Goal: Information Seeking & Learning: Learn about a topic

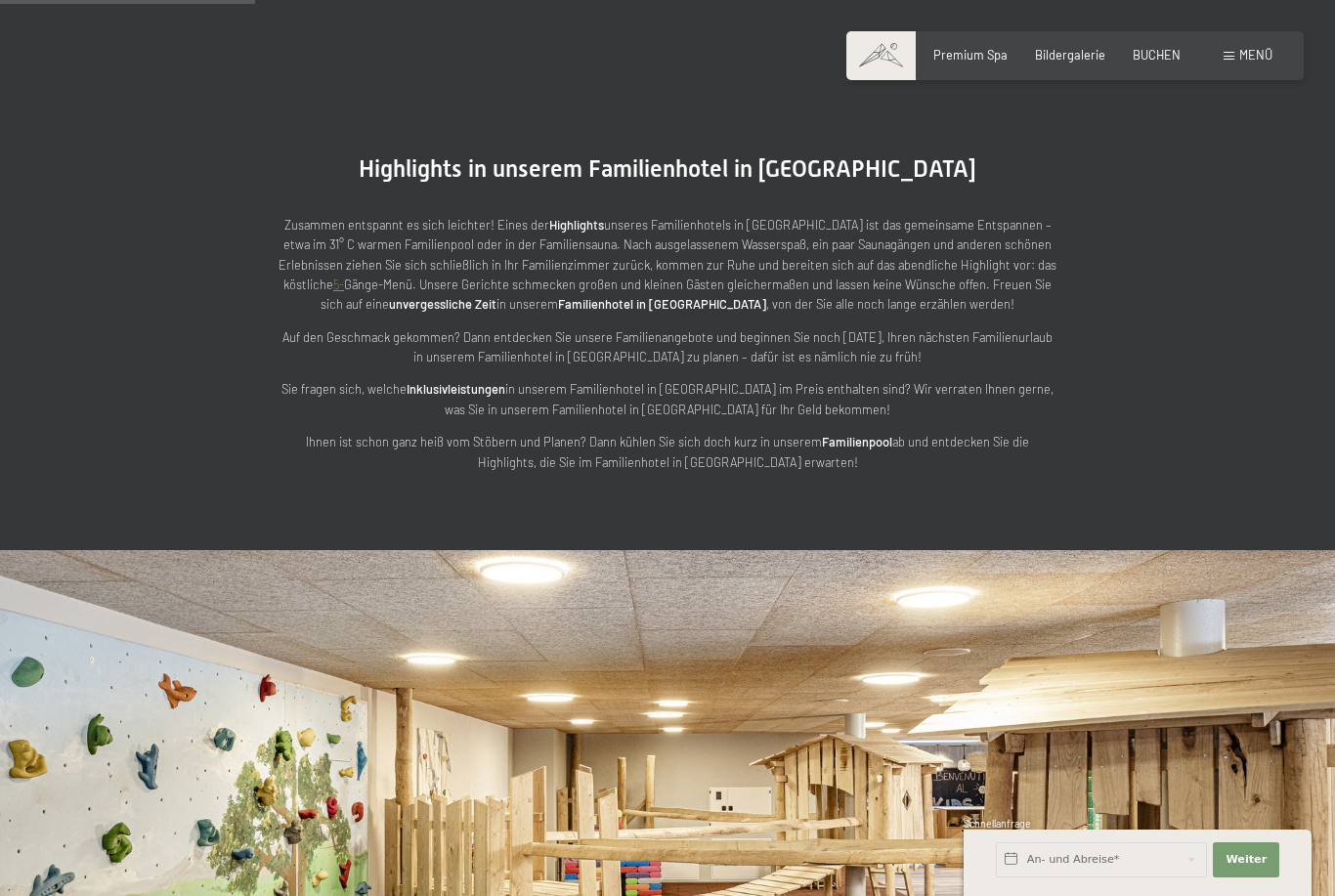
scroll to position [2239, 0]
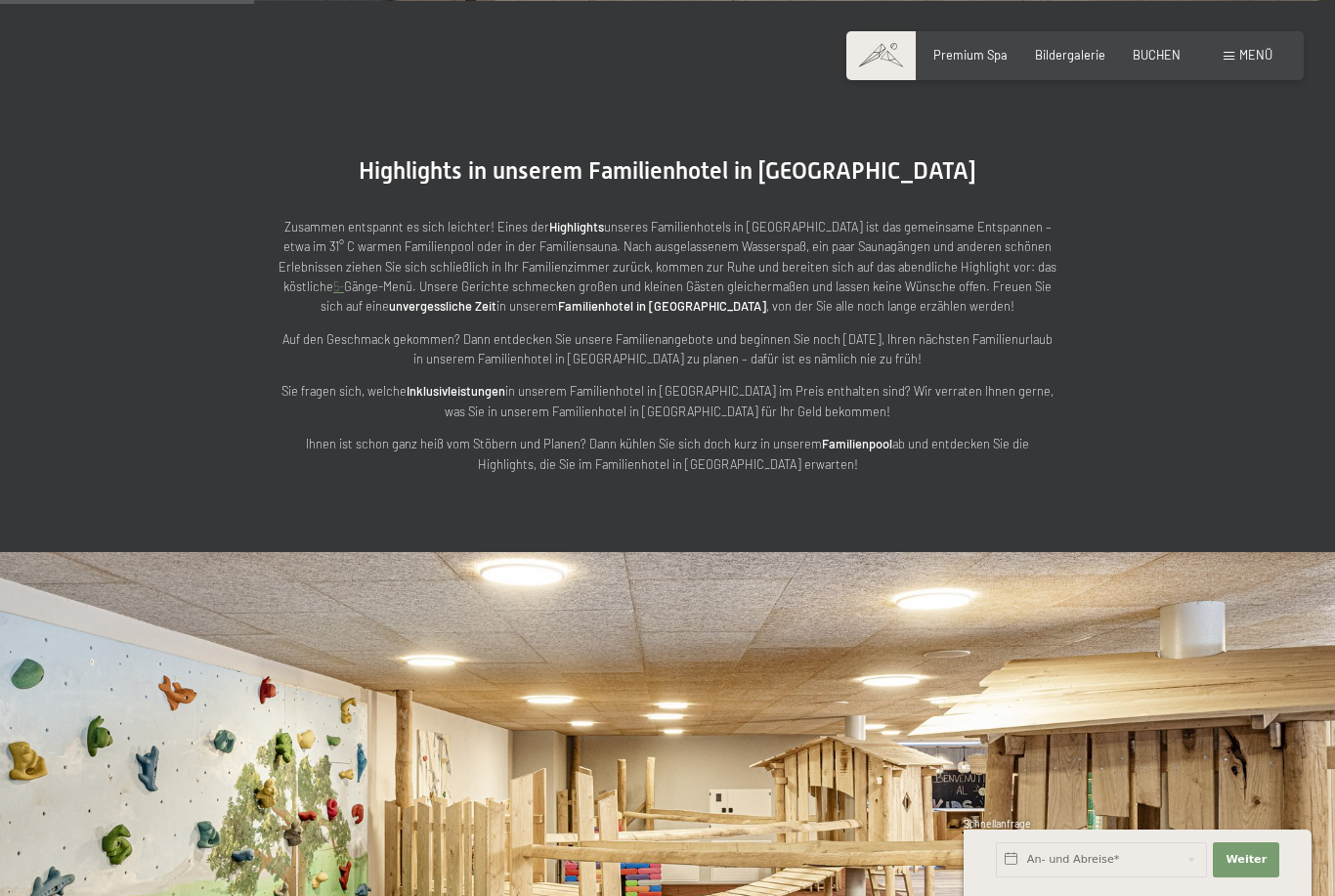
click at [479, 418] on p "Sie fragen sich, welche Inklusivleistungen in unserem Familienhotel in Südtirol…" at bounding box center [667, 401] width 781 height 40
click at [475, 398] on strong "Inklusivleistungen" at bounding box center [456, 391] width 99 height 16
click at [474, 398] on strong "Inklusivleistungen" at bounding box center [456, 391] width 99 height 16
click at [476, 399] on strong "Inklusivleistungen" at bounding box center [456, 391] width 99 height 16
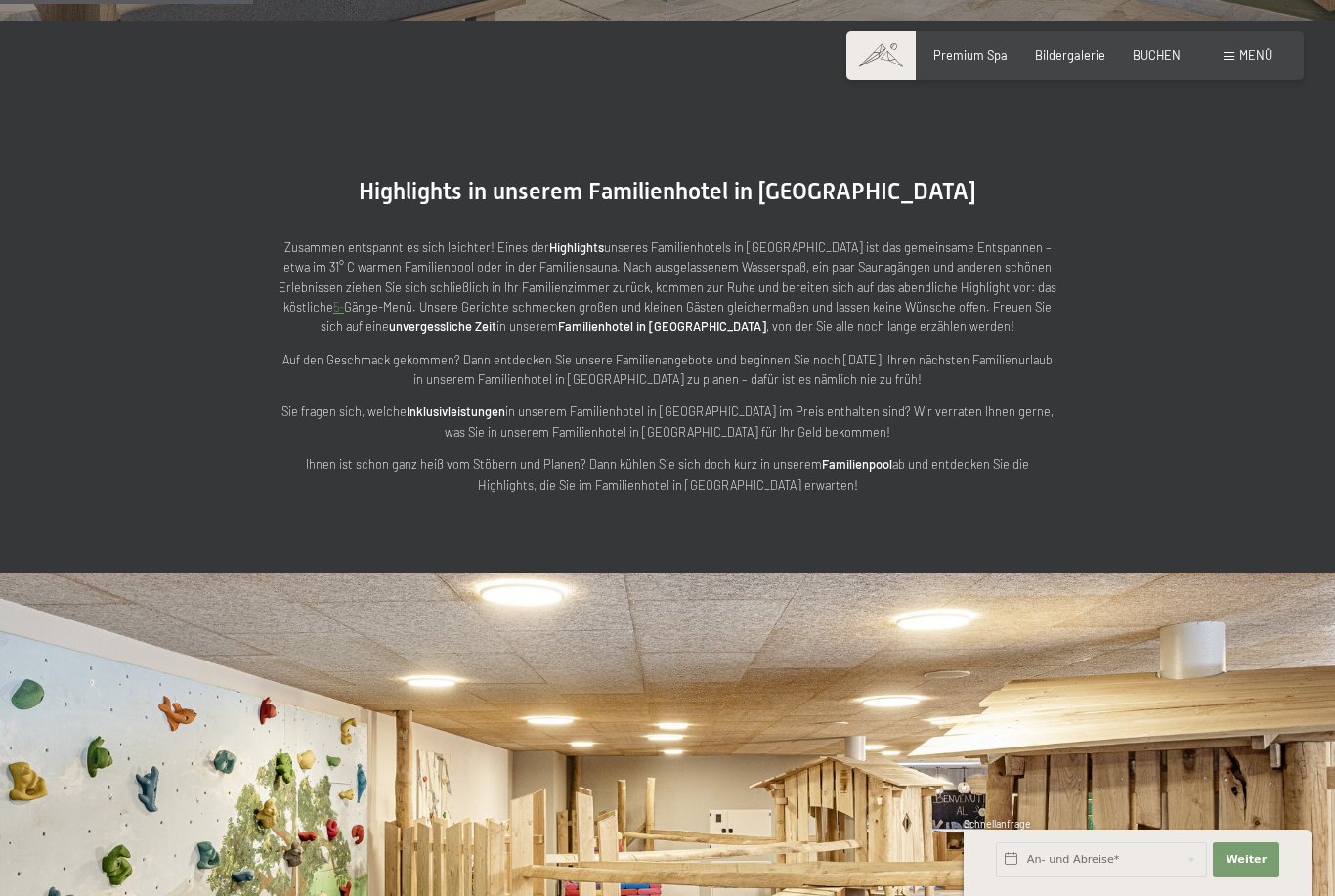
scroll to position [2216, 0]
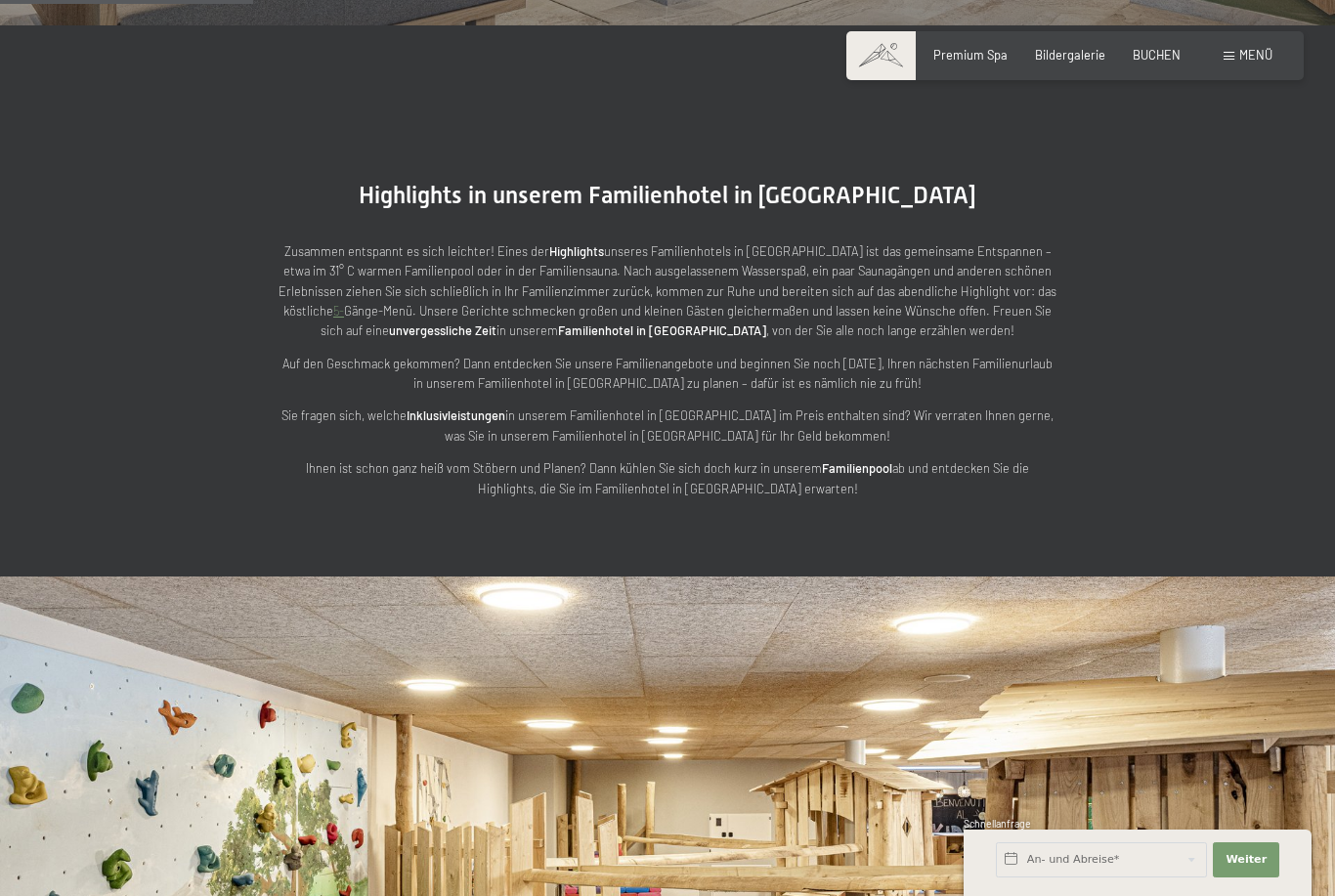
click at [471, 435] on p "Sie fragen sich, welche Inklusivleistungen in unserem Familienhotel in Südtirol…" at bounding box center [667, 426] width 781 height 40
click at [823, 476] on strong "Familienpool" at bounding box center [857, 469] width 70 height 16
click at [822, 476] on strong "Familienpool" at bounding box center [857, 469] width 70 height 16
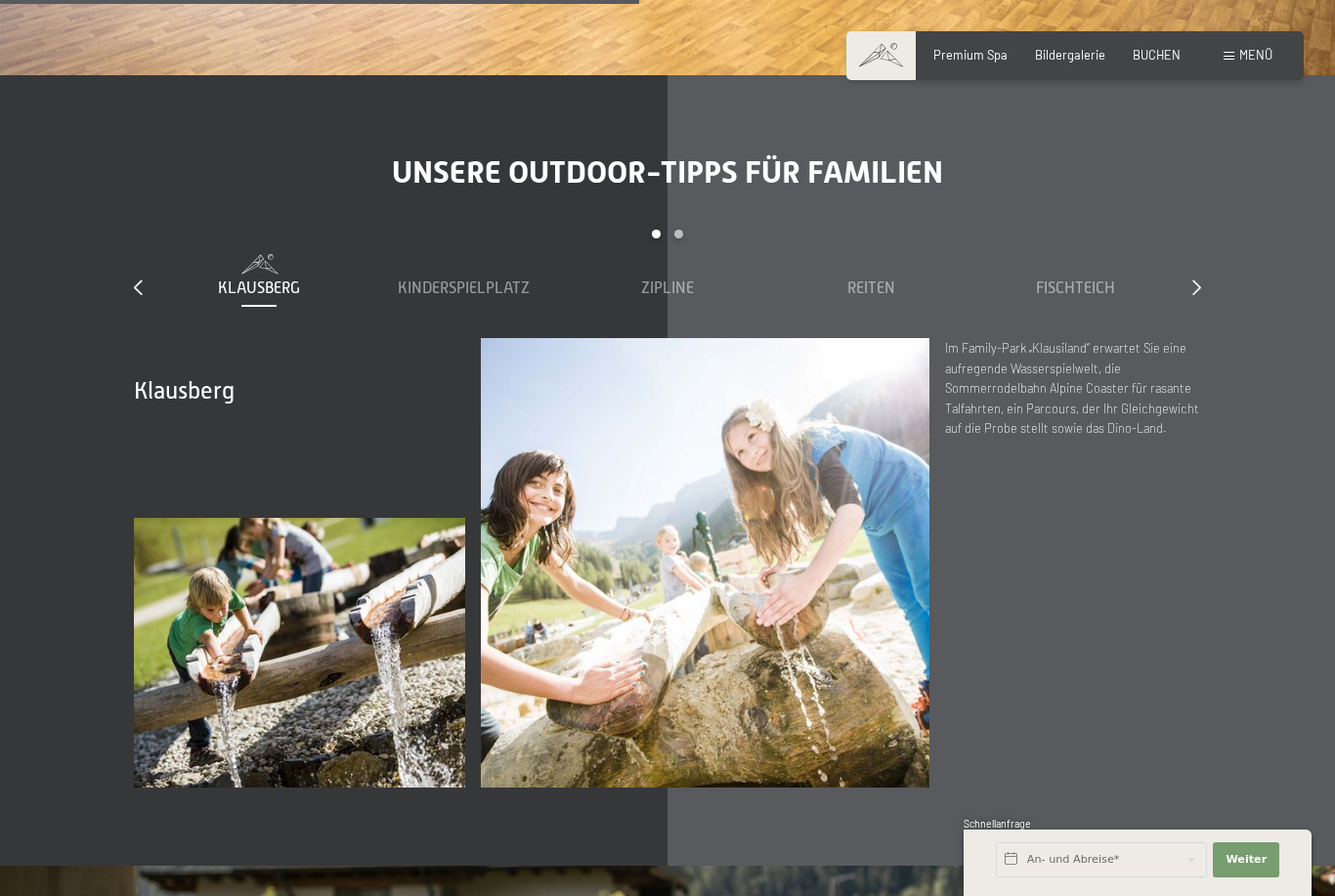
scroll to position [5581, 0]
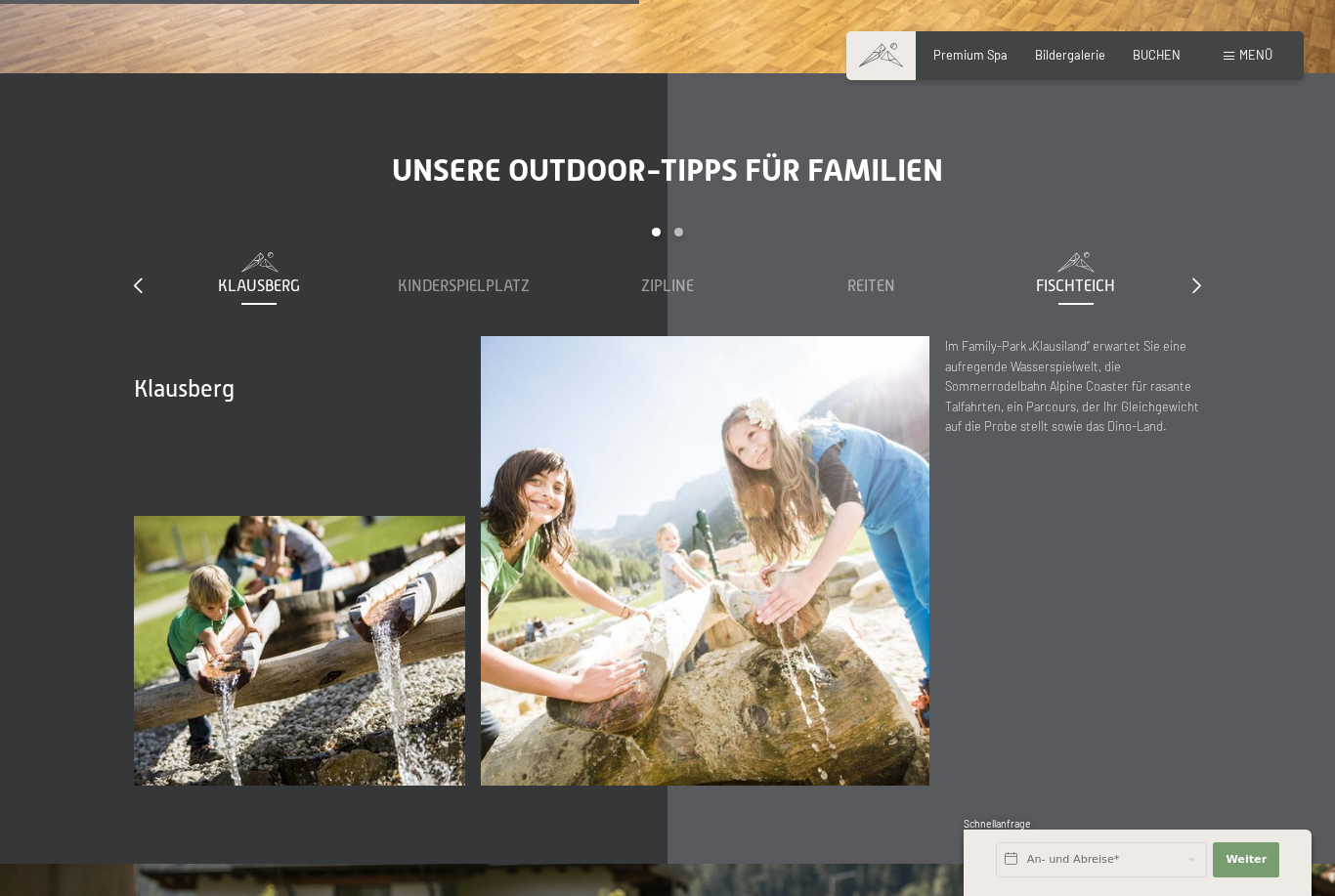
click at [1098, 281] on div "Fischteich" at bounding box center [1075, 275] width 189 height 45
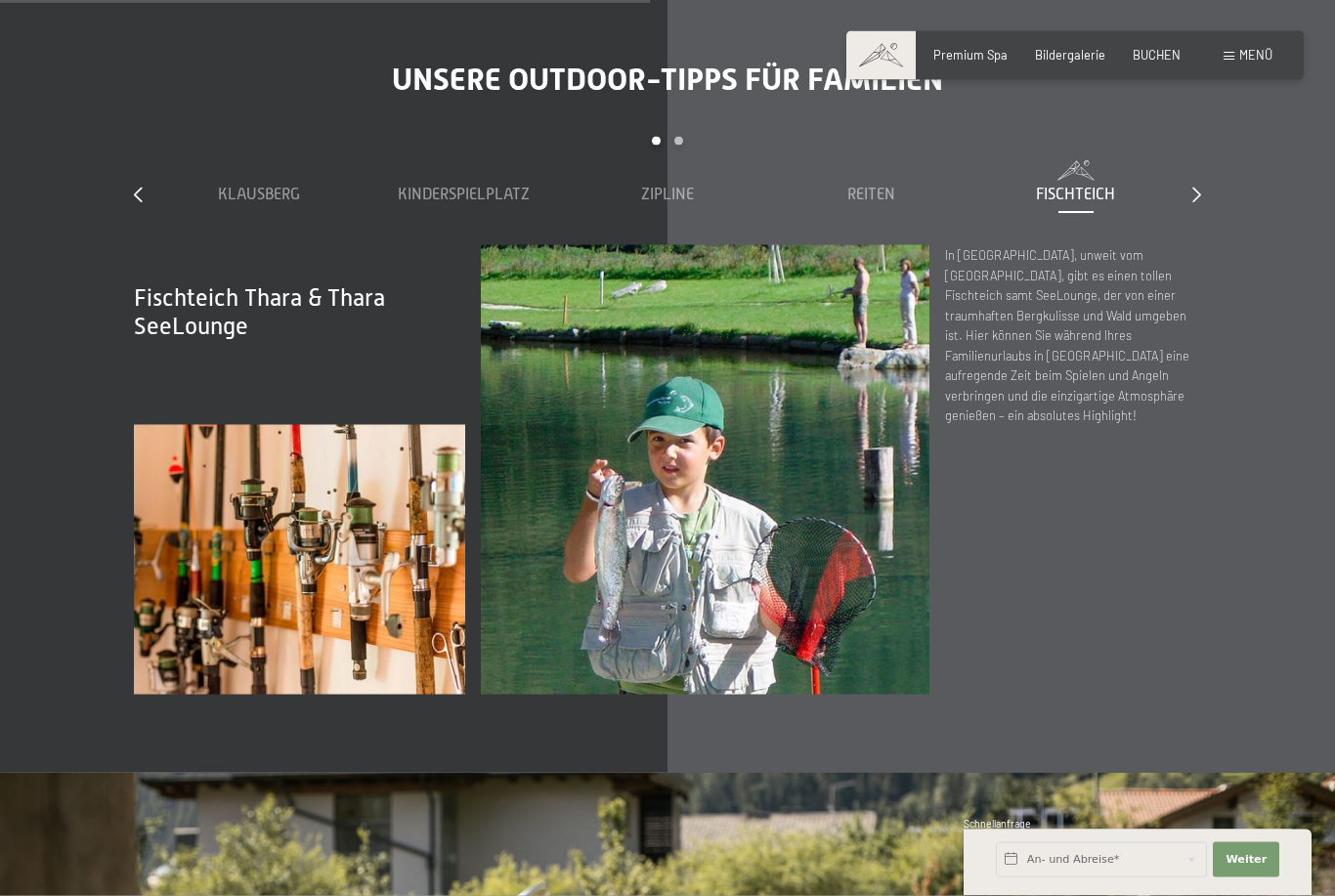
scroll to position [5678, 0]
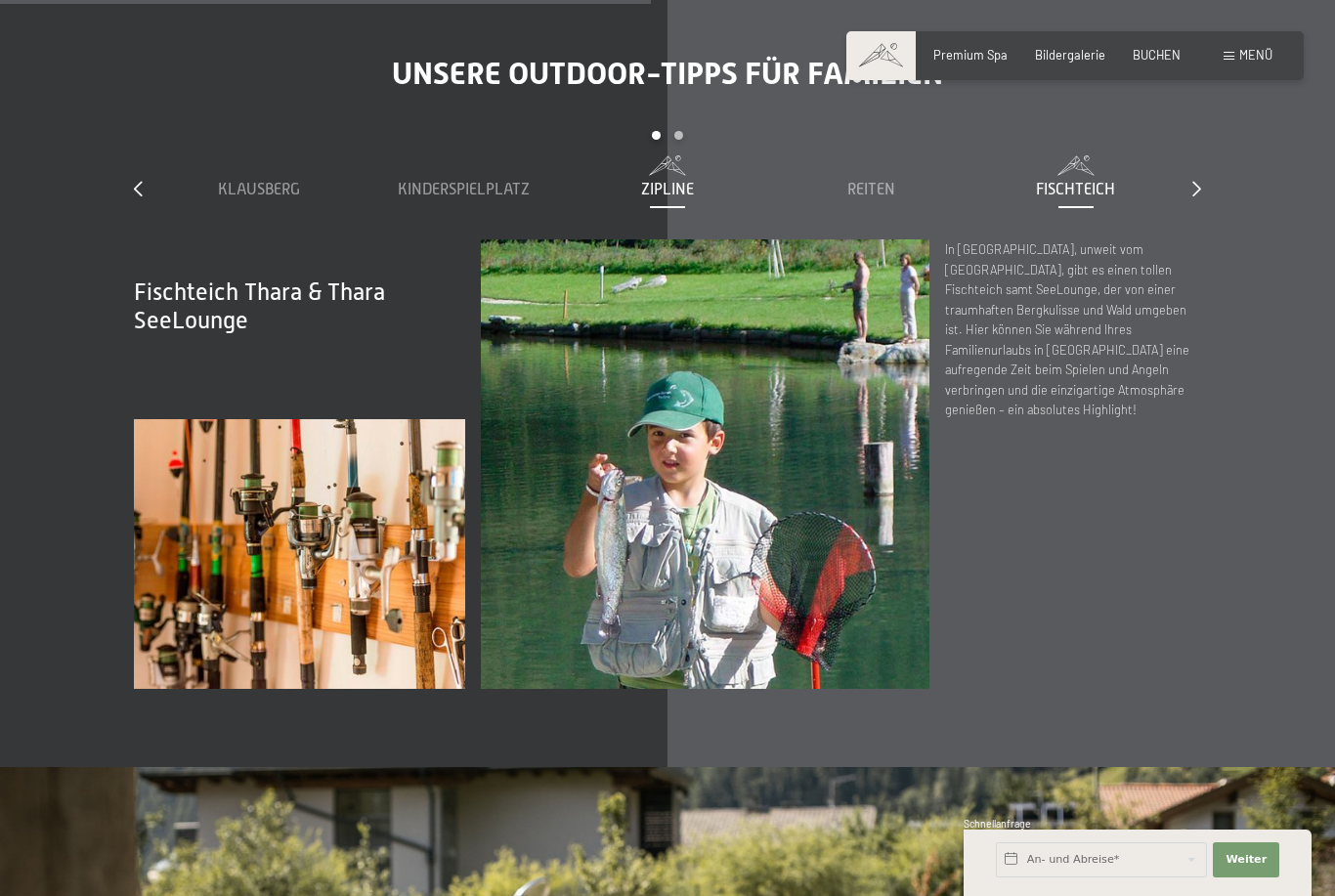
click at [676, 193] on span "Zipline" at bounding box center [668, 190] width 53 height 18
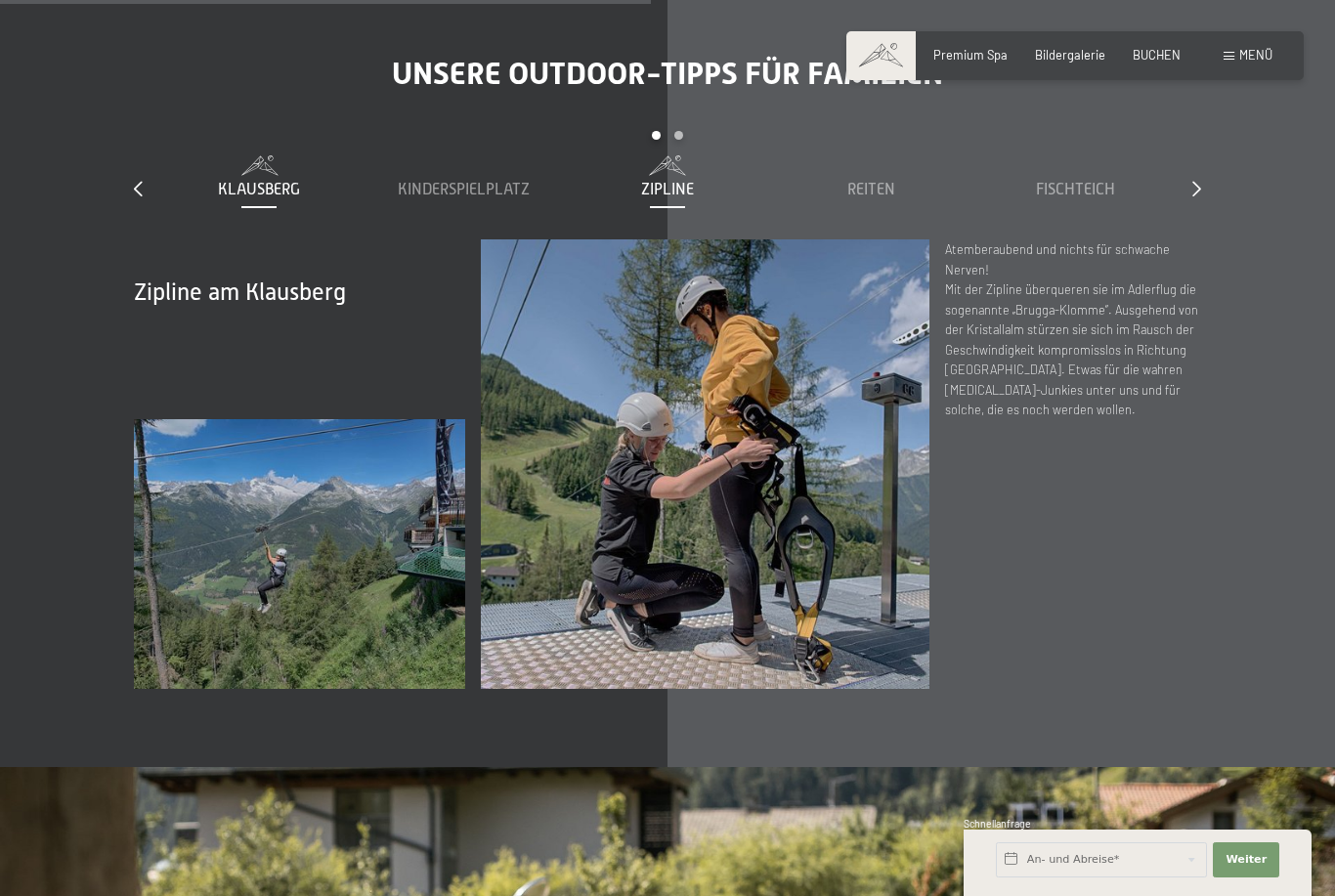
click at [299, 195] on span "Klausberg" at bounding box center [259, 190] width 82 height 18
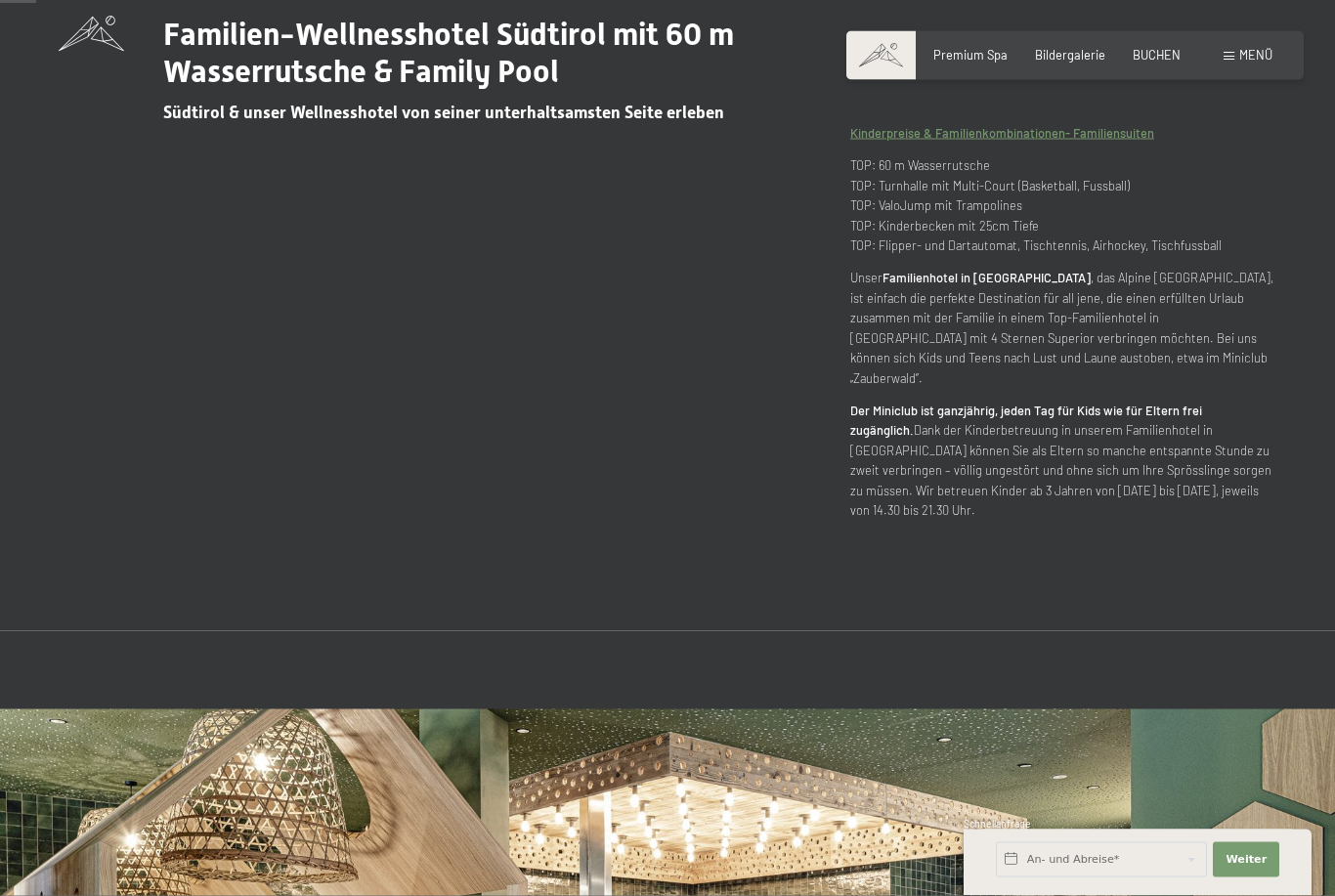
scroll to position [0, 0]
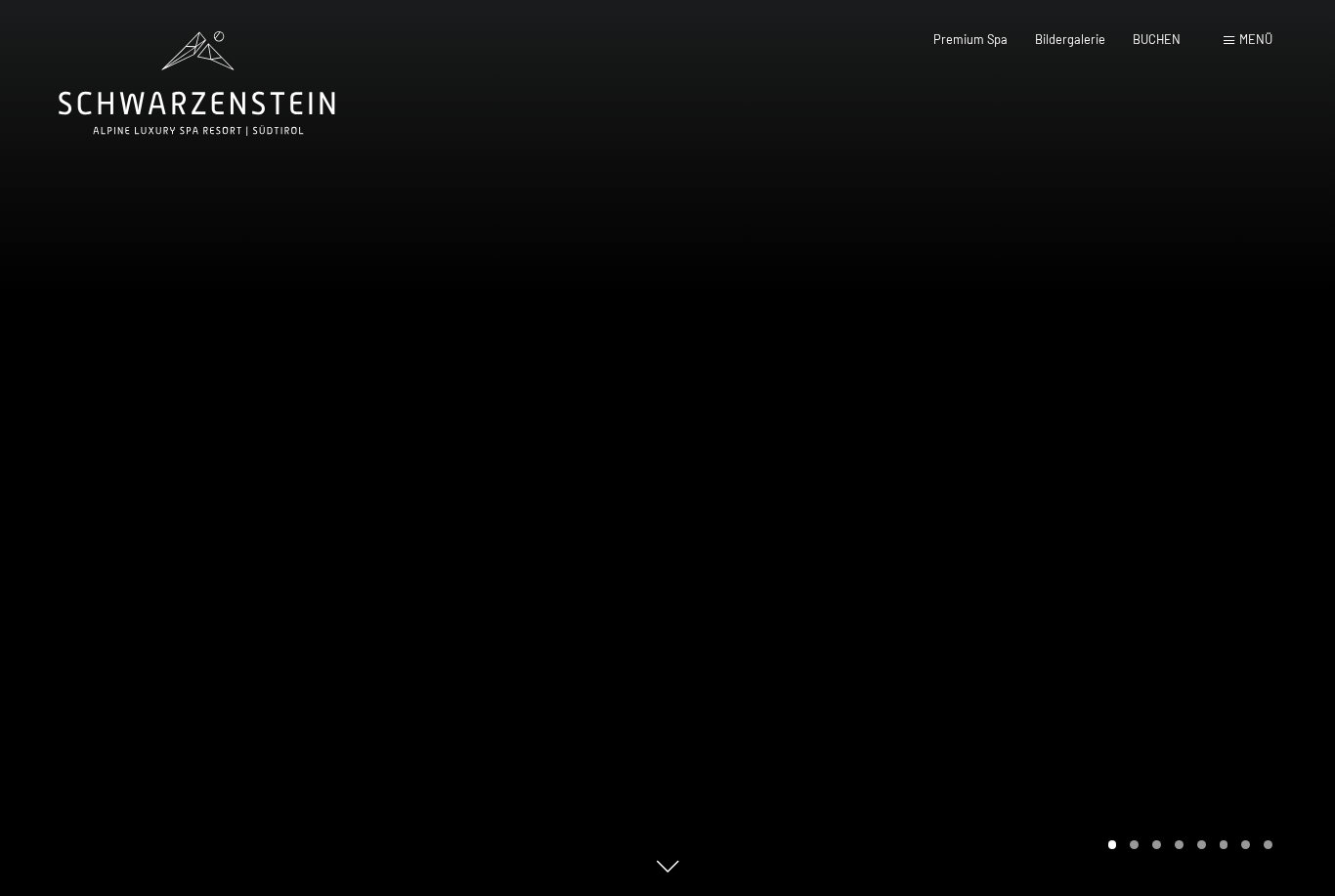
click at [1251, 45] on span "Menü" at bounding box center [1256, 39] width 33 height 16
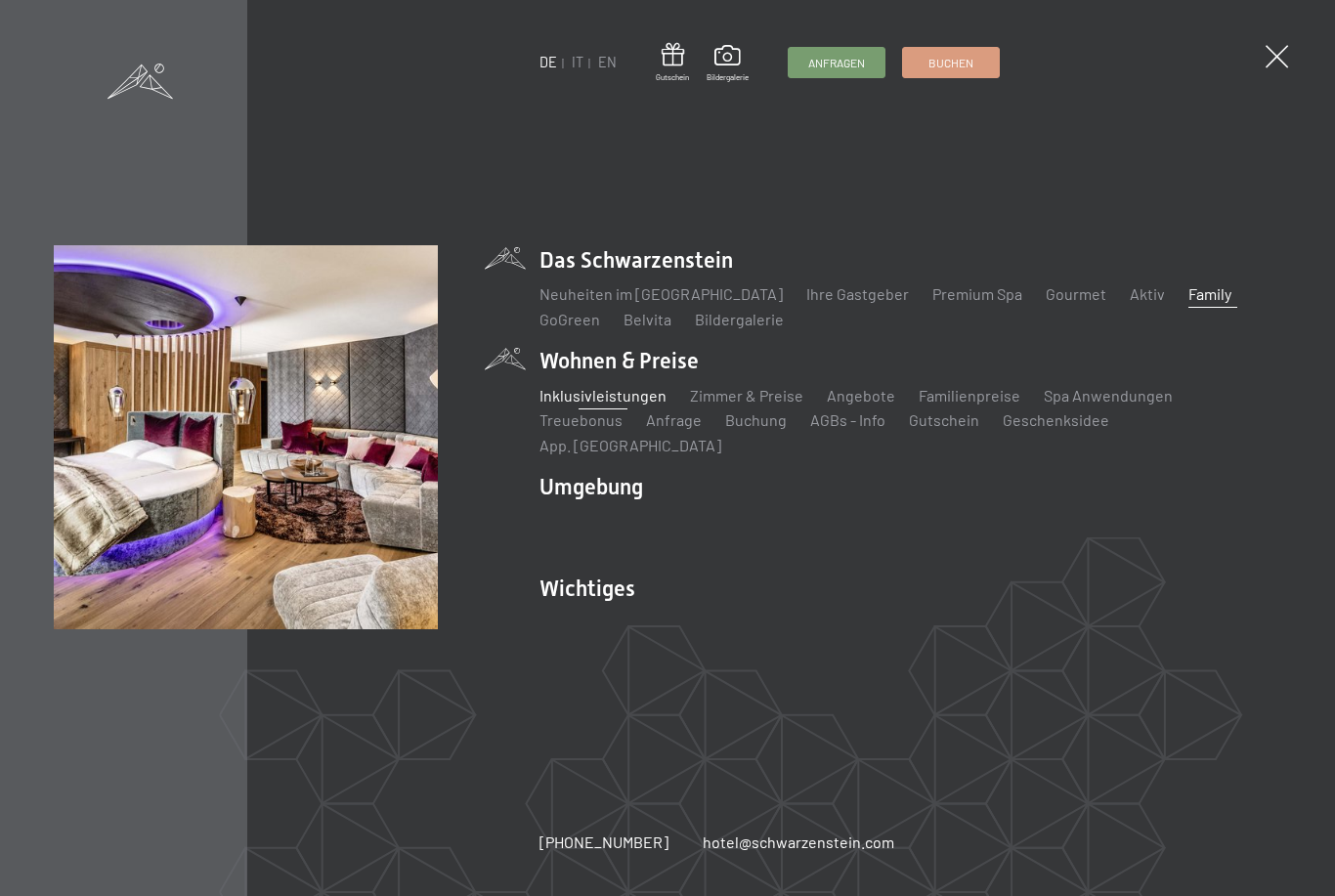
click at [631, 405] on link "Inklusivleistungen" at bounding box center [603, 395] width 127 height 19
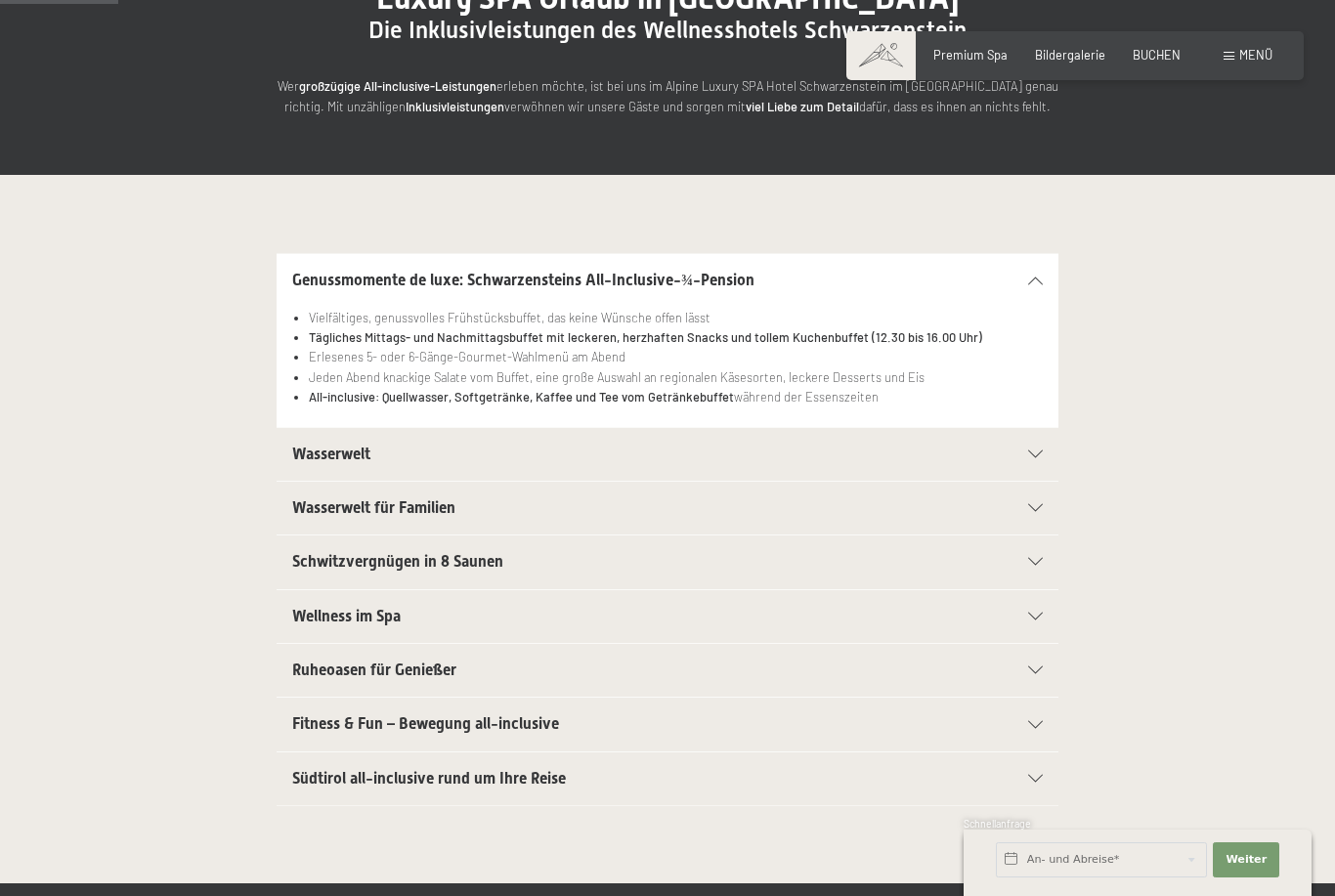
scroll to position [240, 0]
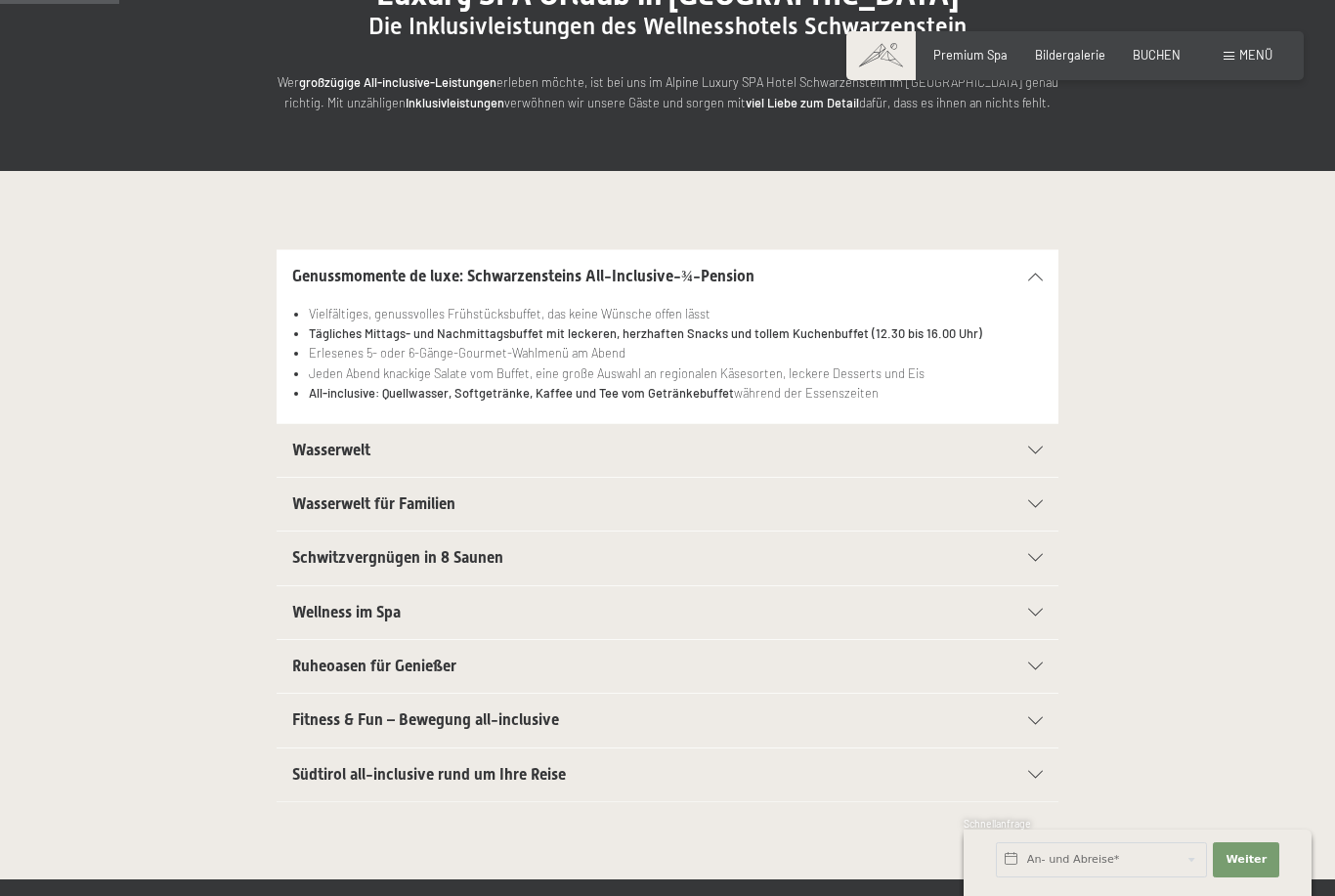
click at [1041, 434] on div "Wasserwelt" at bounding box center [667, 451] width 750 height 53
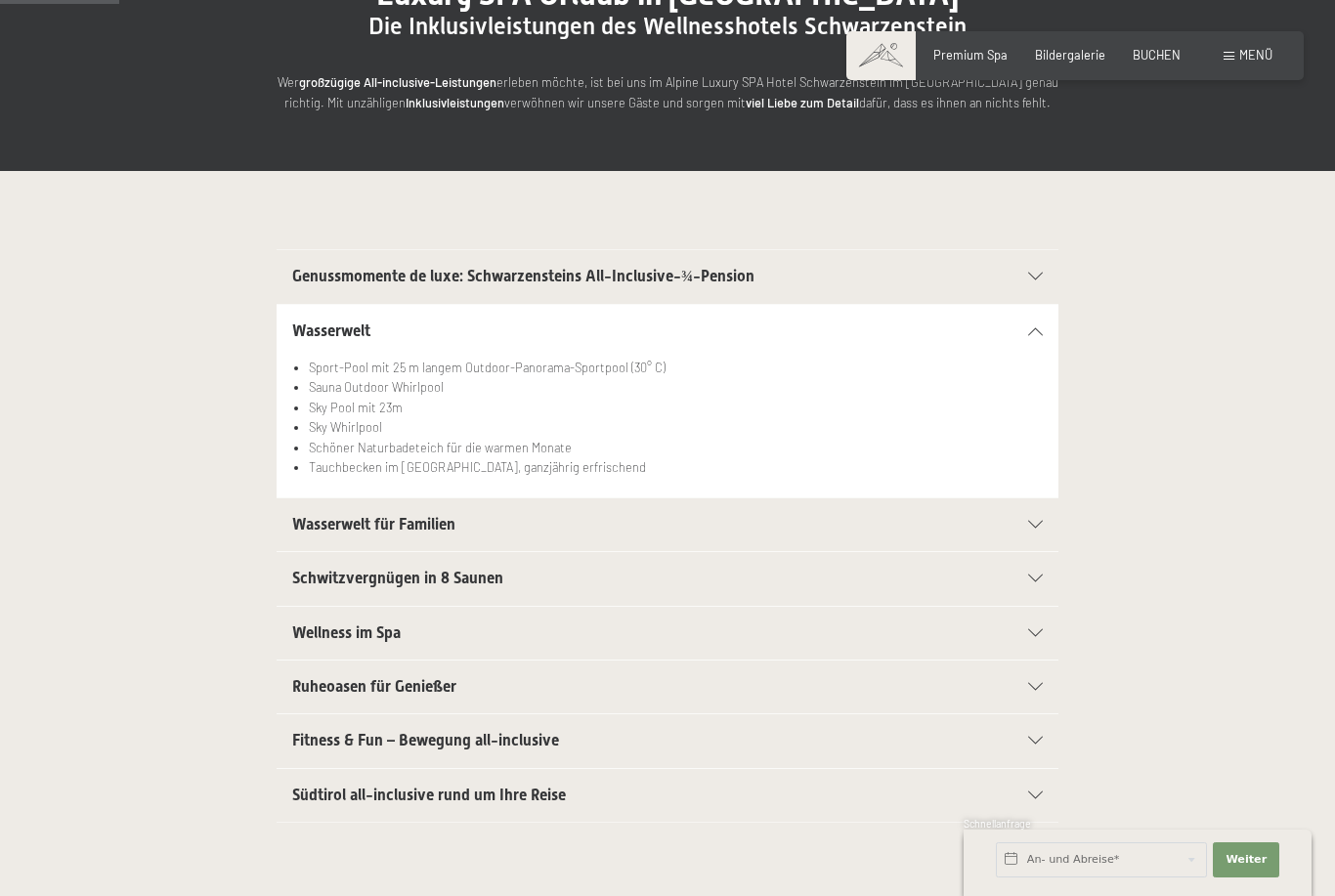
click at [1034, 532] on div "Wasserwelt für Familien" at bounding box center [667, 525] width 750 height 53
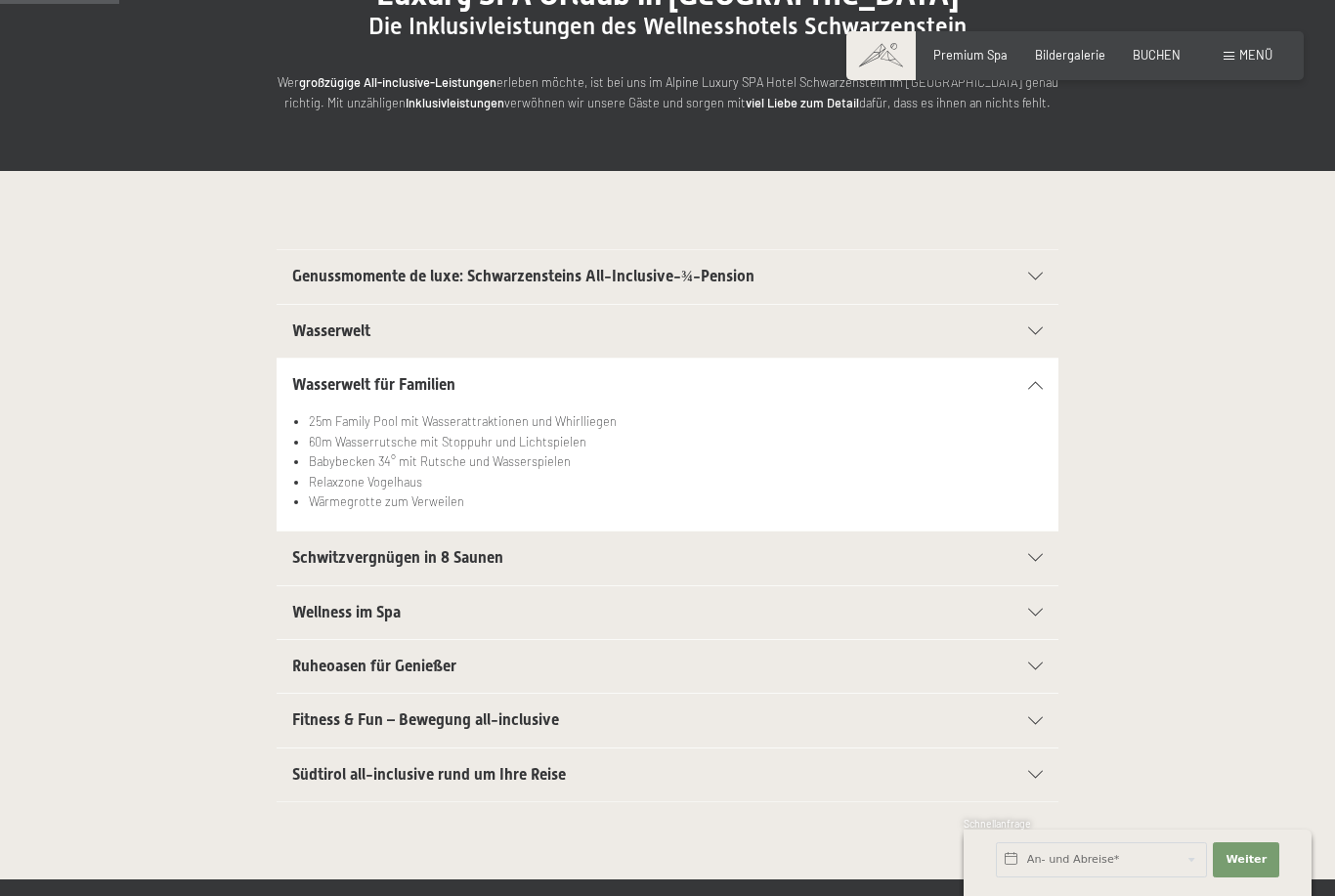
click at [1040, 543] on div "Schwitzvergnügen in 8 Saunen" at bounding box center [667, 559] width 750 height 53
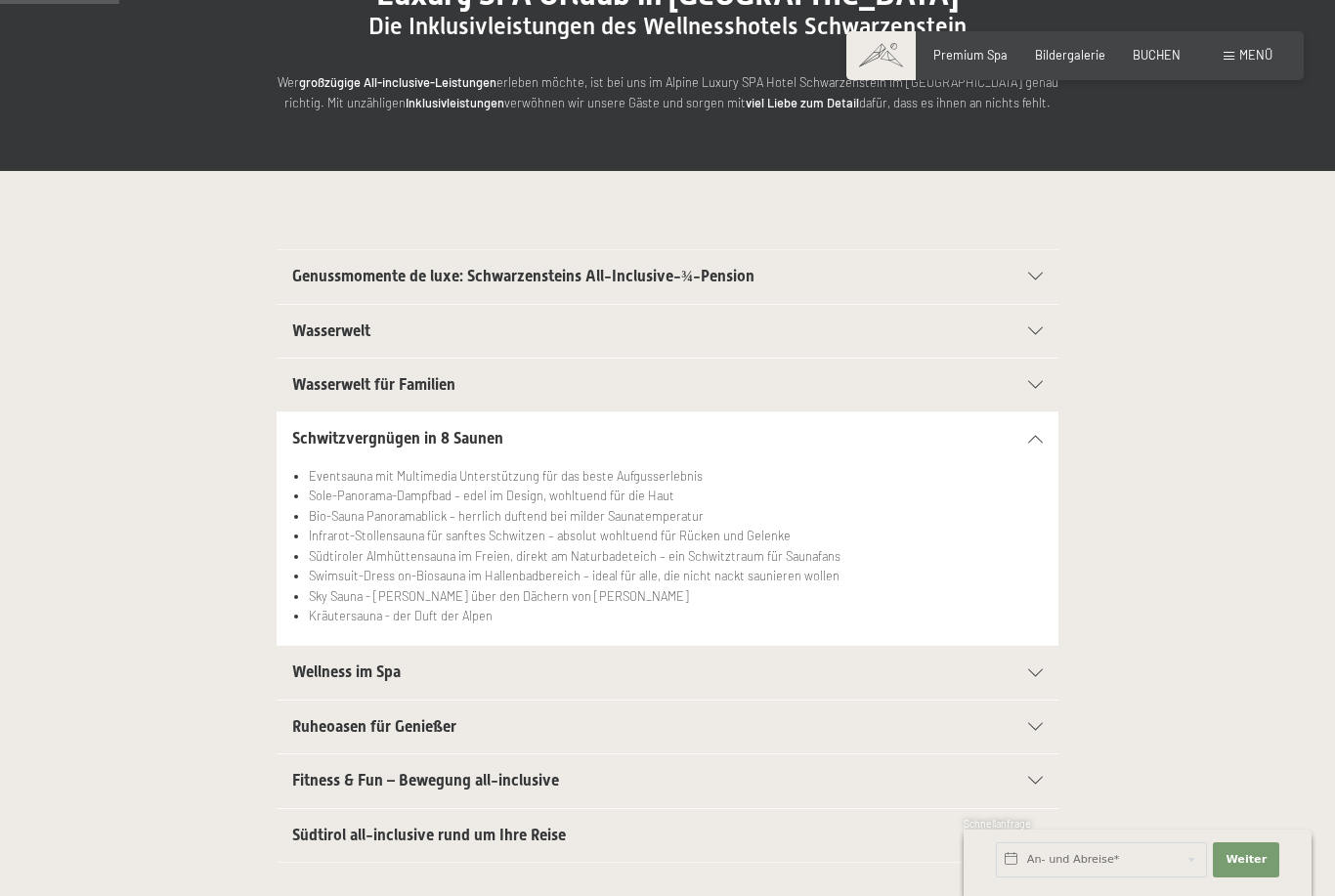
click at [1042, 679] on div "Wellness im Spa" at bounding box center [667, 673] width 750 height 53
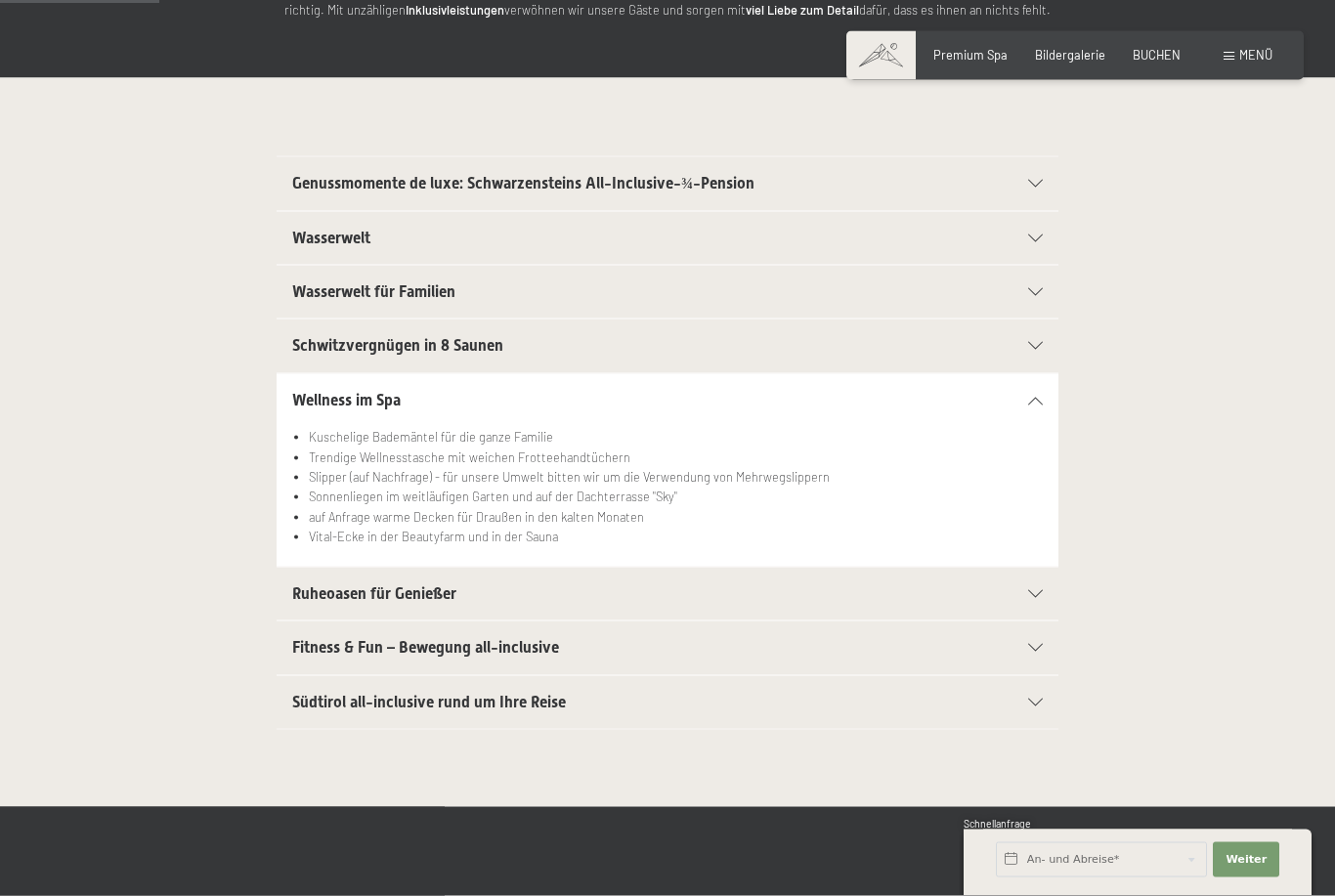
scroll to position [337, 0]
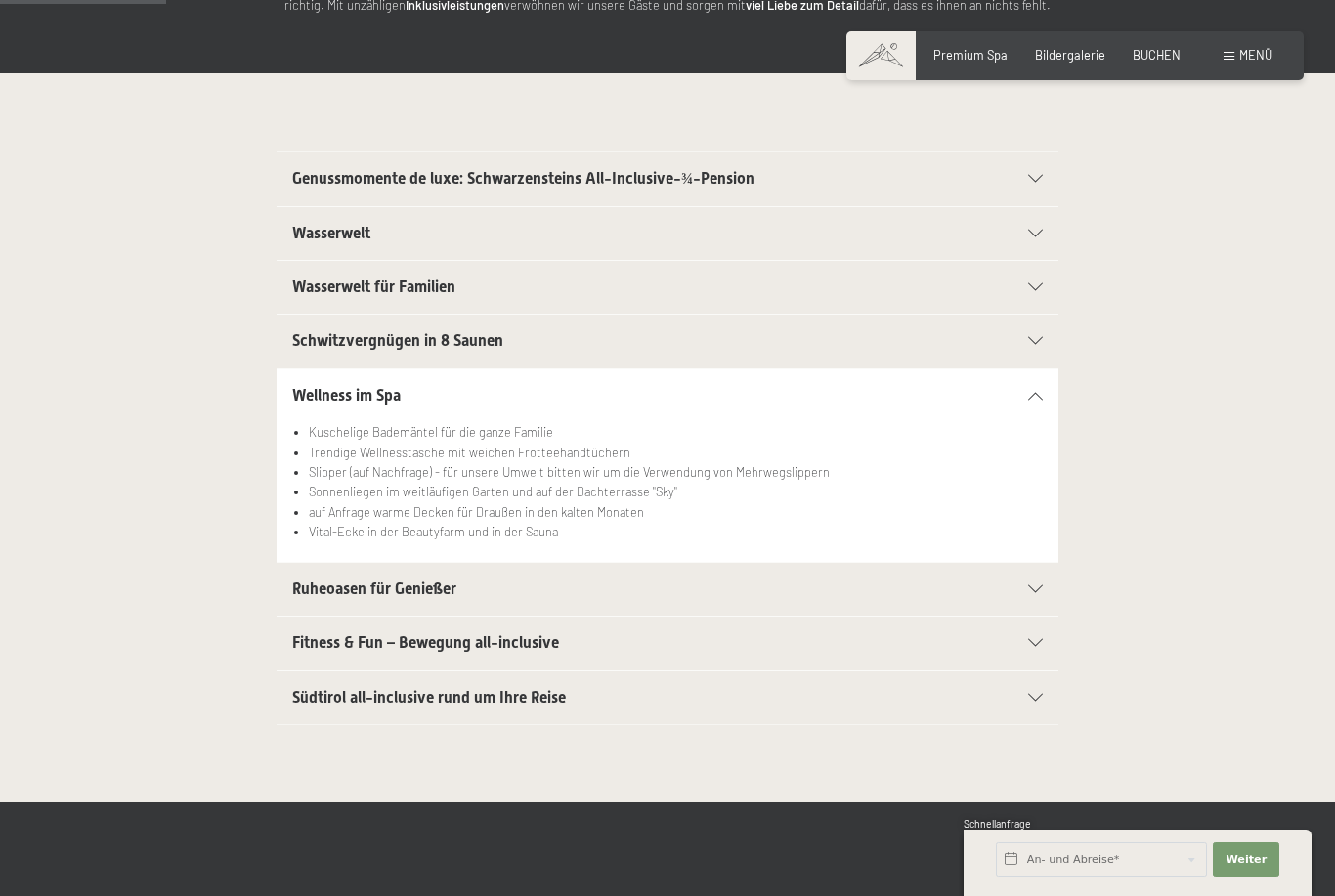
click at [1018, 586] on div at bounding box center [1025, 590] width 34 height 8
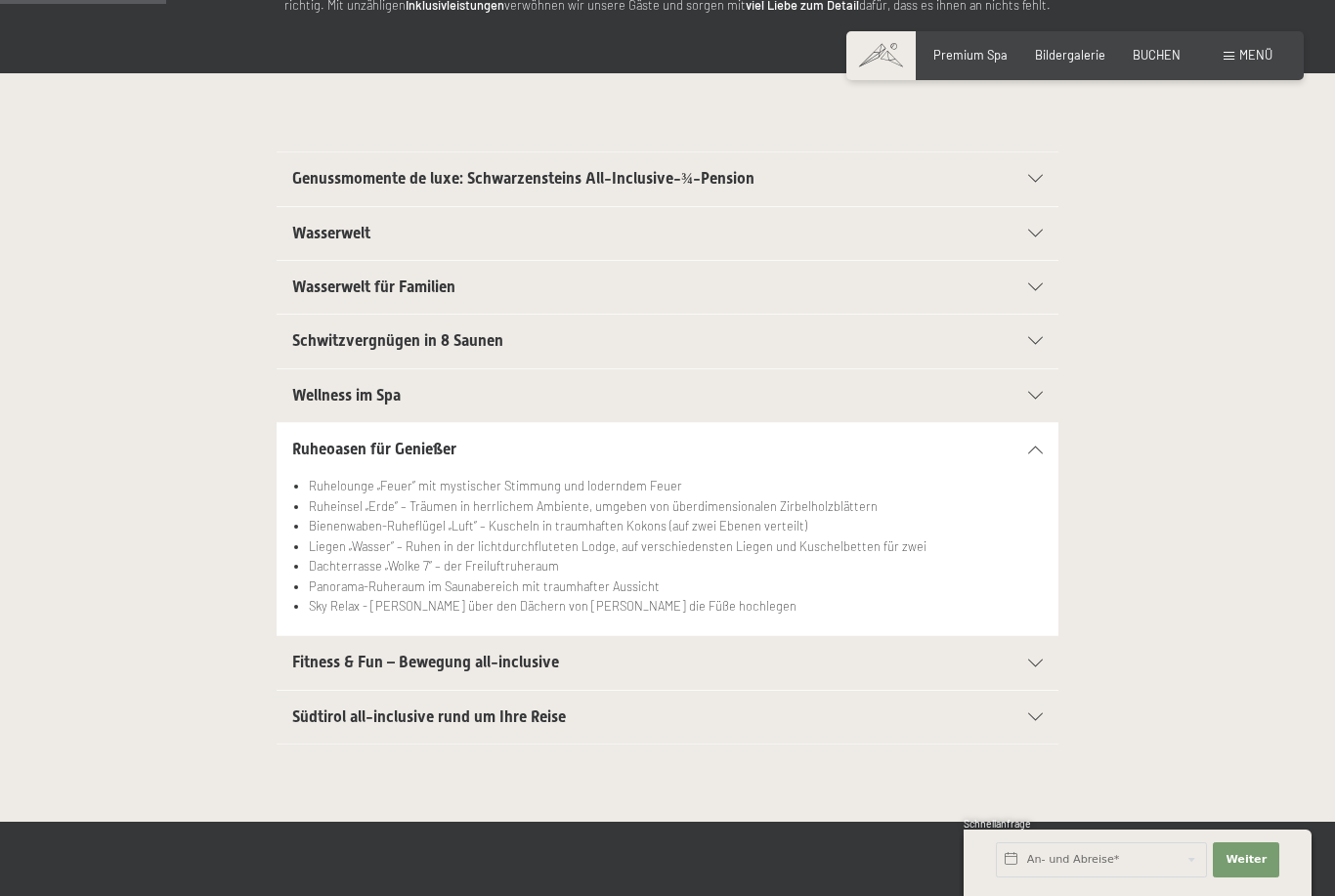
click at [1042, 721] on div "Südtirol all-inclusive rund um Ihre Reise" at bounding box center [667, 718] width 750 height 53
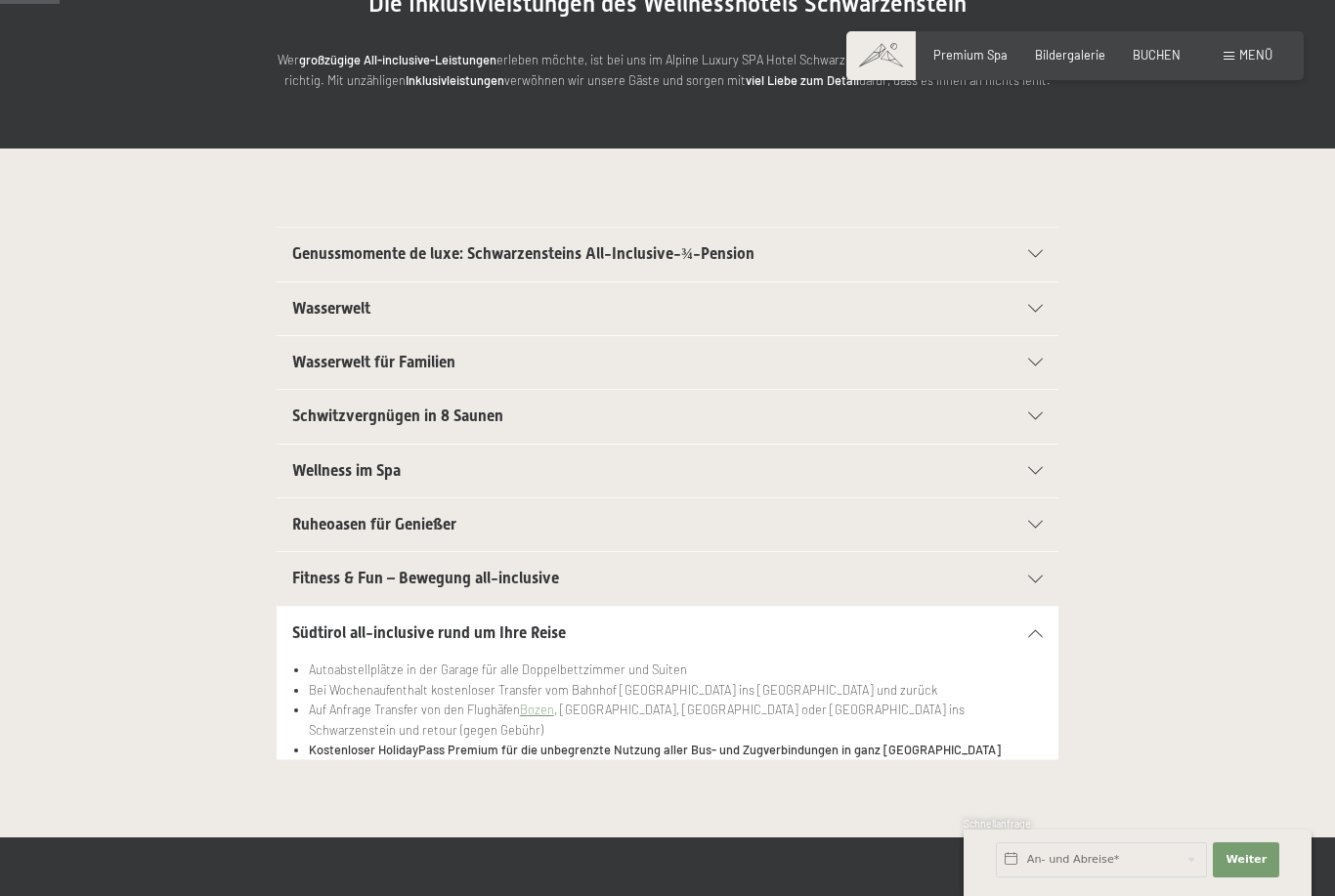
scroll to position [0, 0]
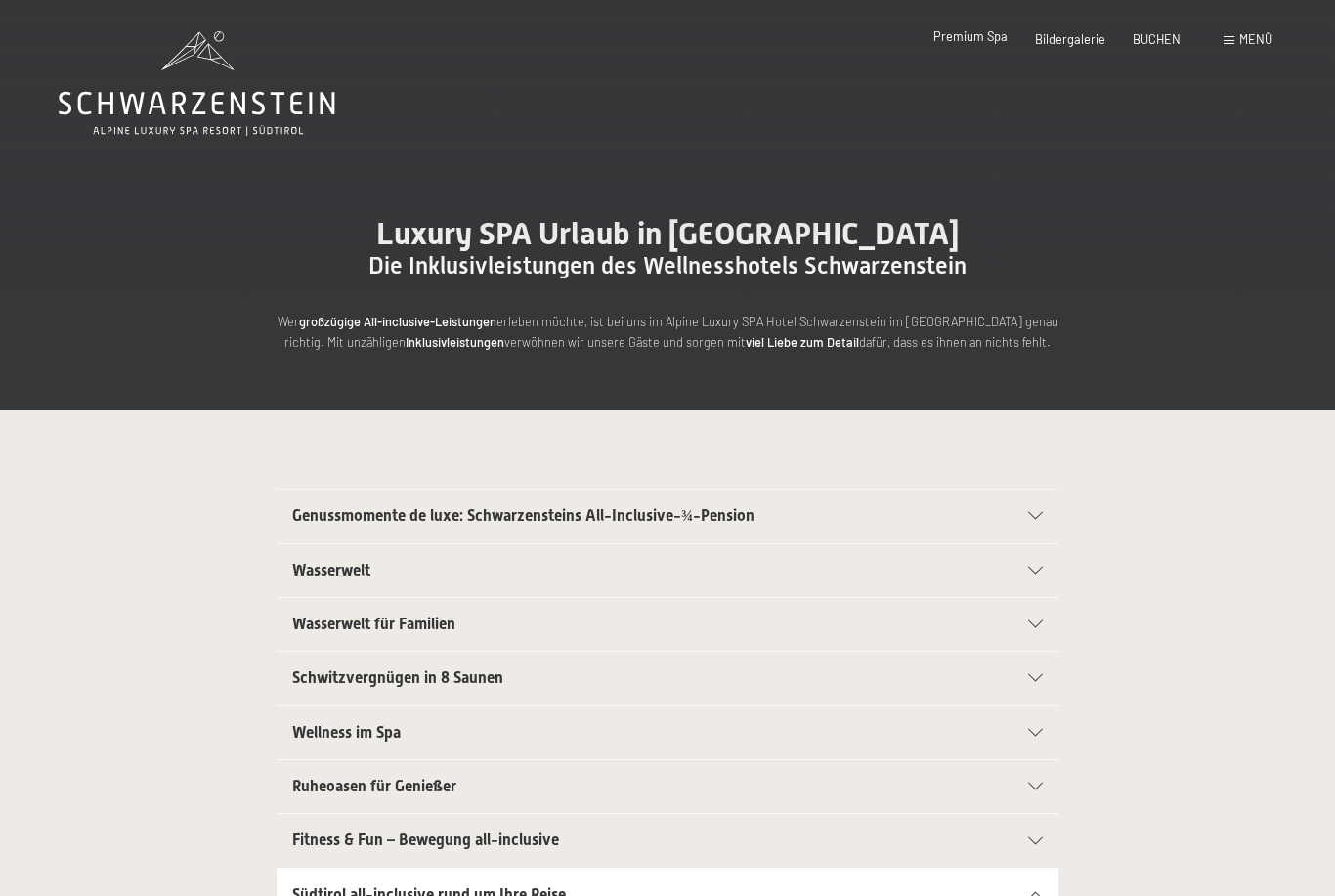
click at [976, 45] on div "Premium Spa" at bounding box center [970, 37] width 74 height 18
click at [1239, 41] on span "Menü" at bounding box center [1256, 39] width 33 height 16
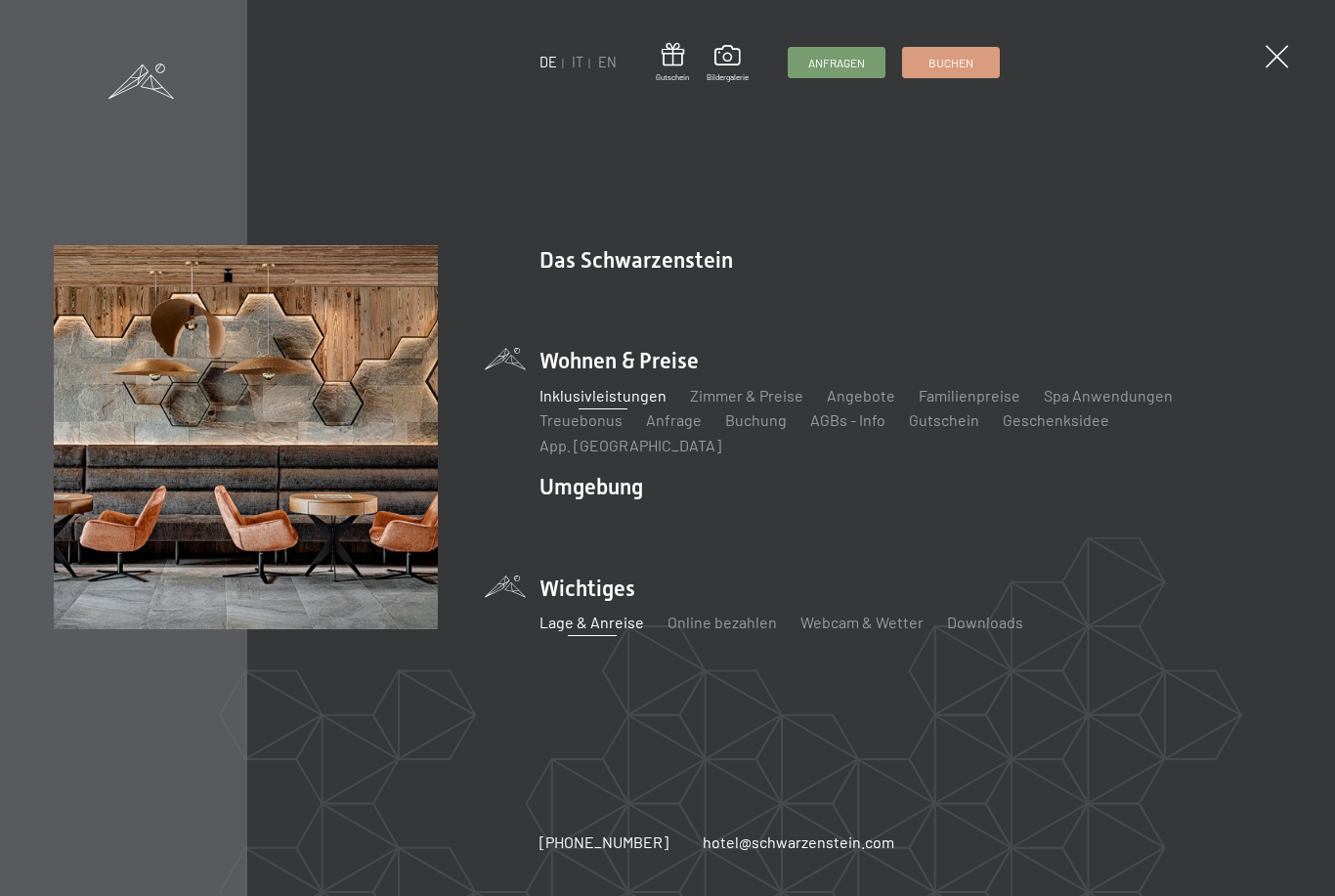
click at [588, 613] on link "Lage & Anreise" at bounding box center [592, 622] width 105 height 19
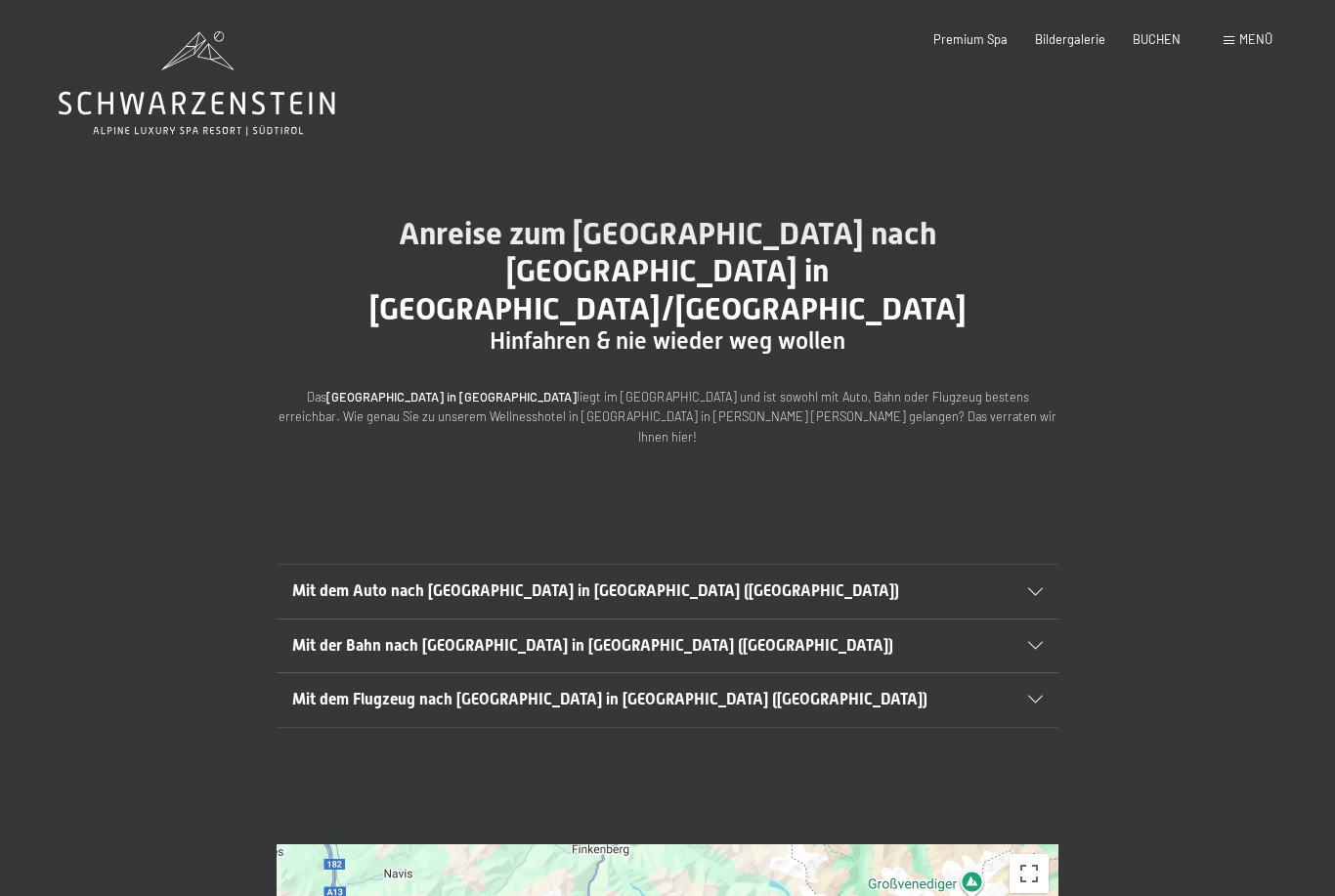
click at [997, 31] on div "Buchen Anfragen Premium Spa Bildergalerie BUCHEN Menü DE IT EN Gutschein Bilder…" at bounding box center [1075, 40] width 395 height 18
click at [992, 38] on span "Premium Spa" at bounding box center [970, 36] width 74 height 16
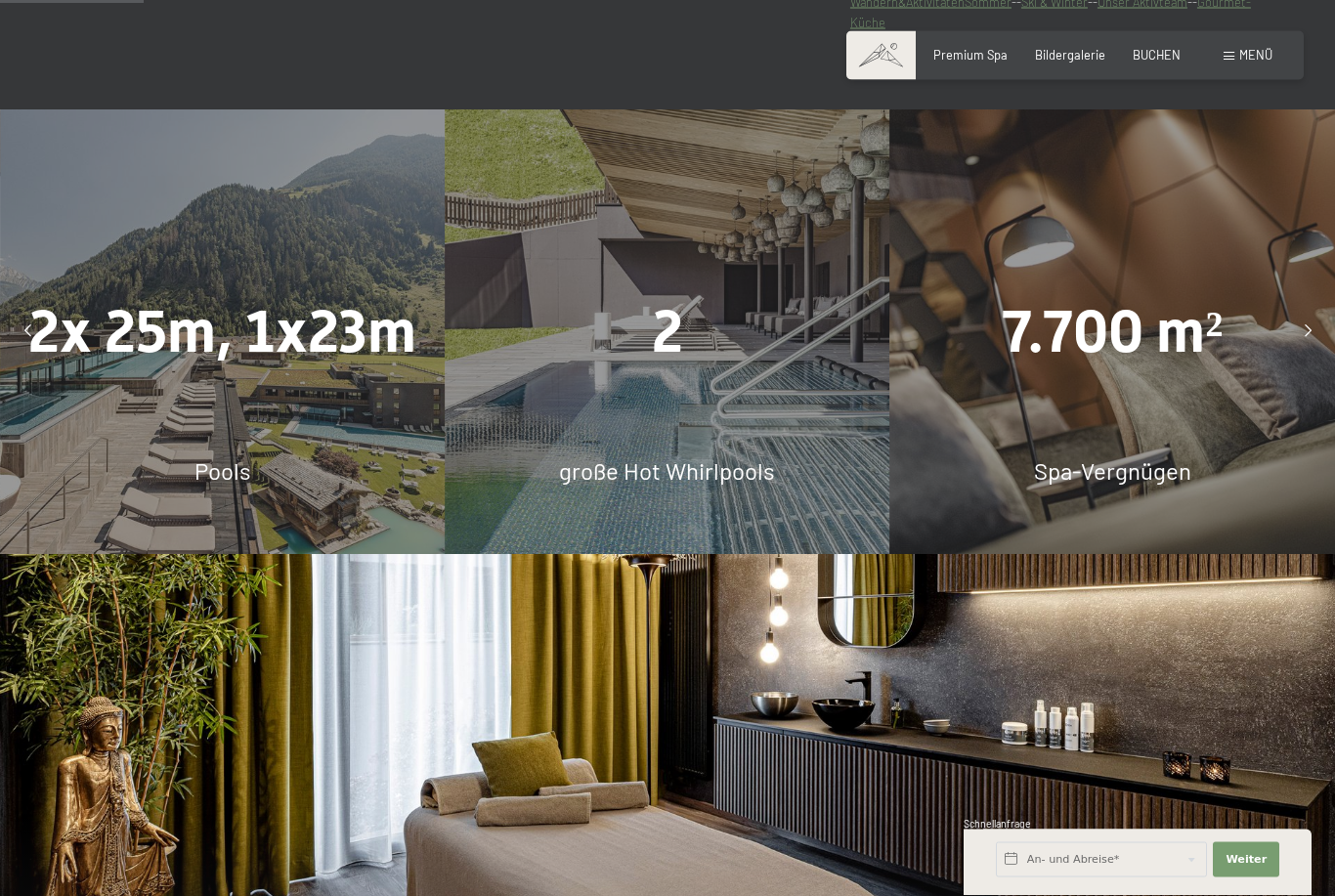
scroll to position [1272, 0]
click at [683, 432] on div "2 große Hot Whirlpools" at bounding box center [667, 331] width 445 height 445
click at [701, 484] on span "große Hot Whirlpools" at bounding box center [667, 470] width 216 height 28
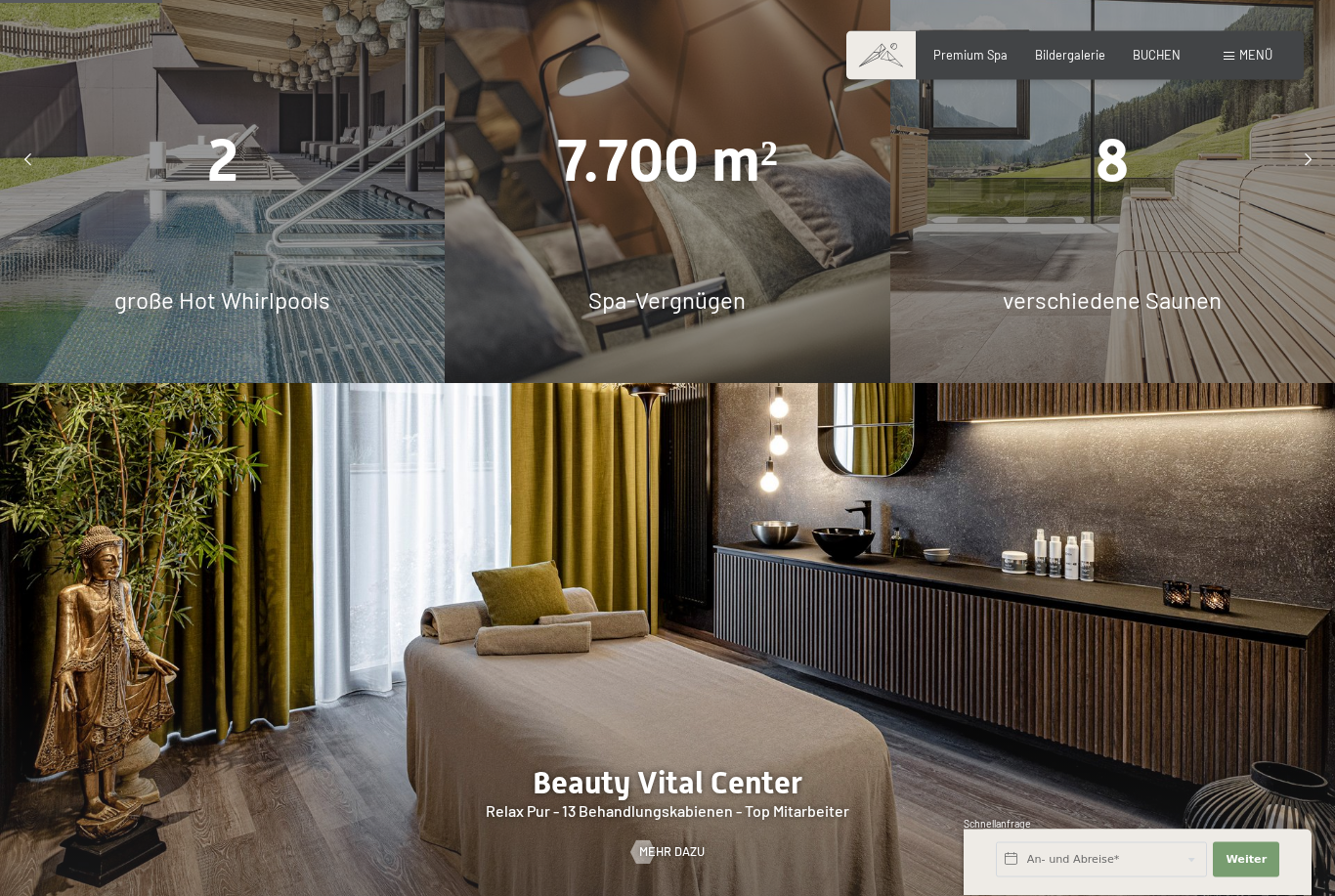
scroll to position [1442, 0]
click at [1307, 167] on icon at bounding box center [1308, 160] width 7 height 13
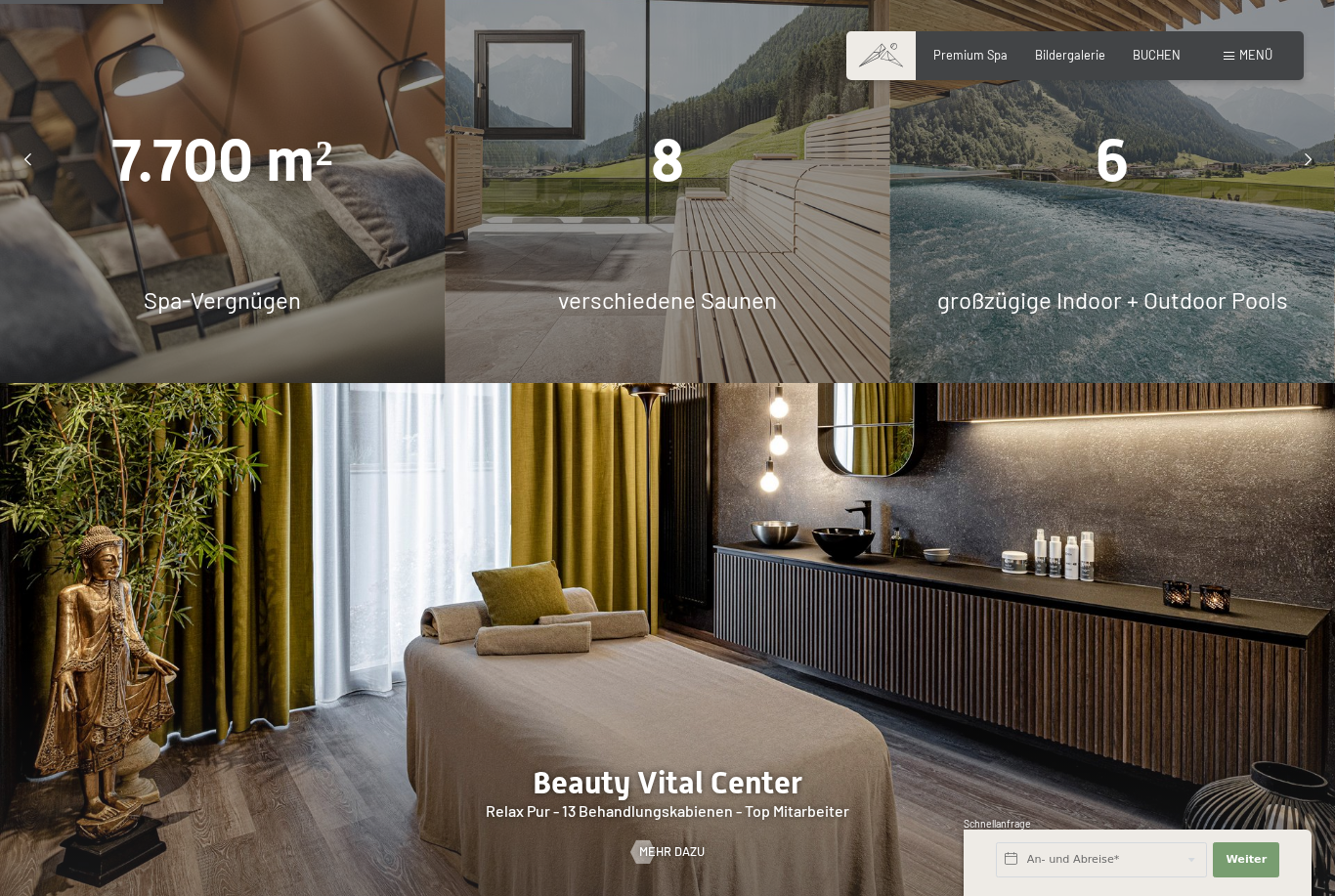
click at [1301, 181] on div at bounding box center [1308, 161] width 39 height 39
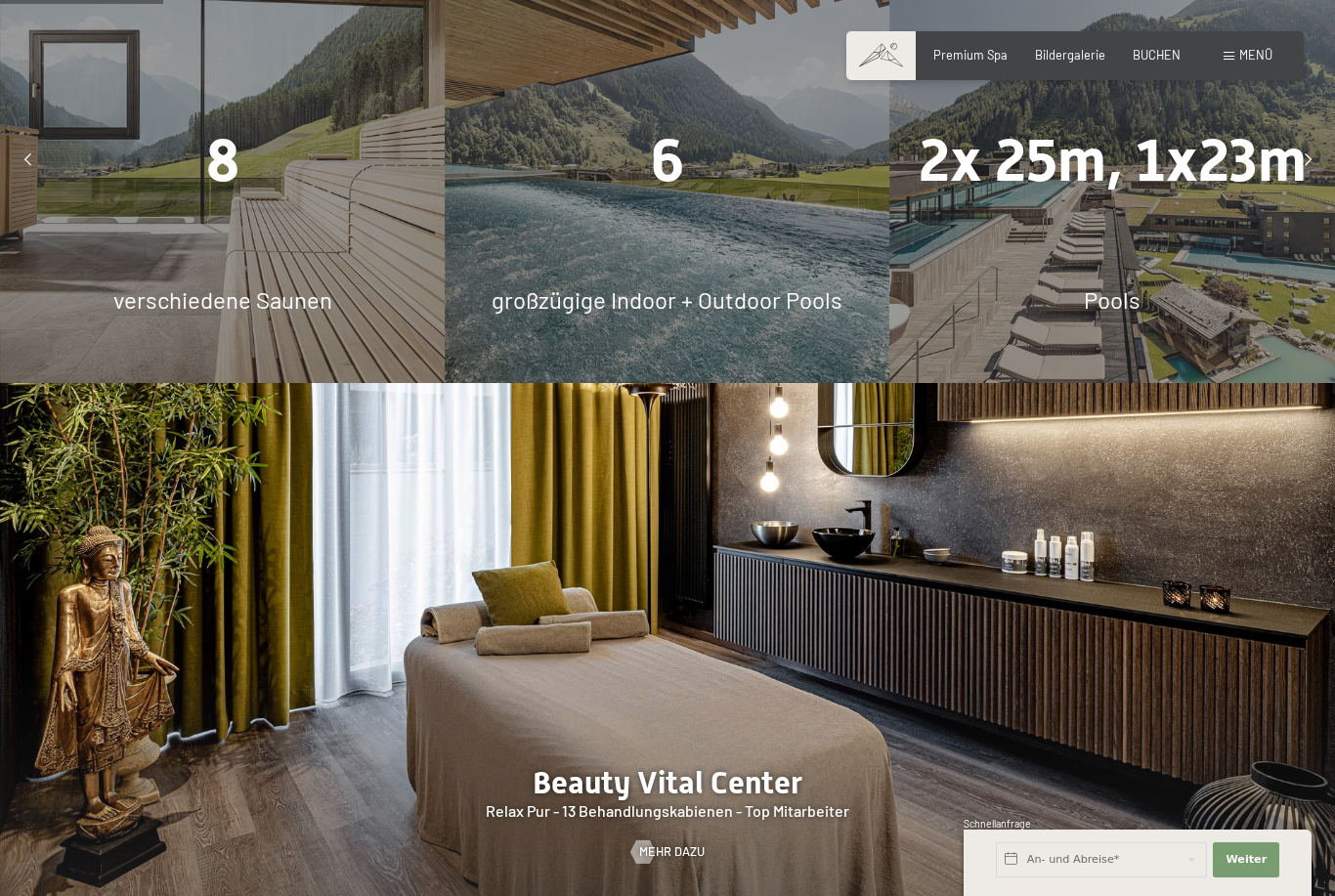
click at [1301, 181] on div at bounding box center [1308, 161] width 39 height 39
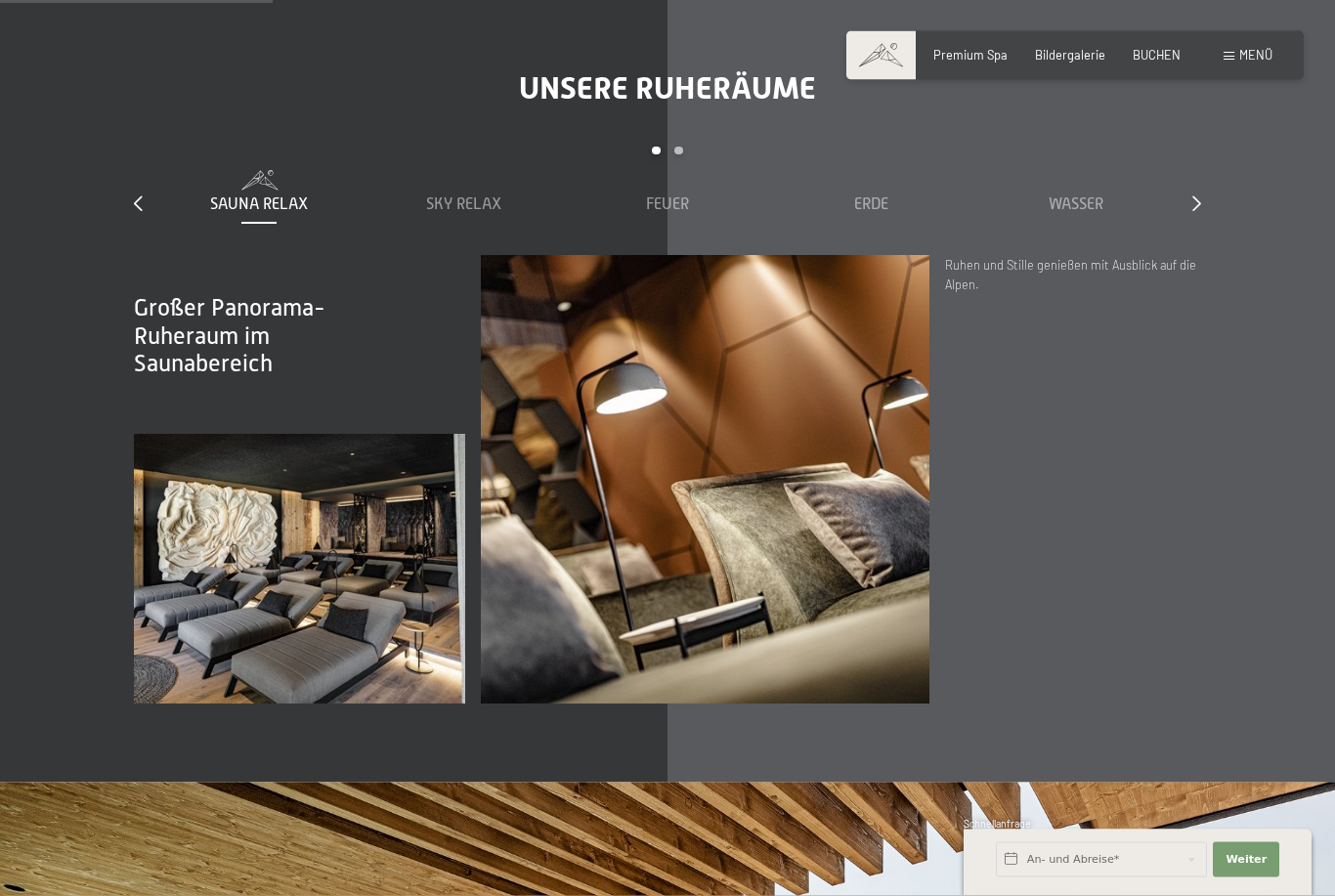
scroll to position [2405, 0]
click at [1193, 211] on icon at bounding box center [1196, 203] width 9 height 16
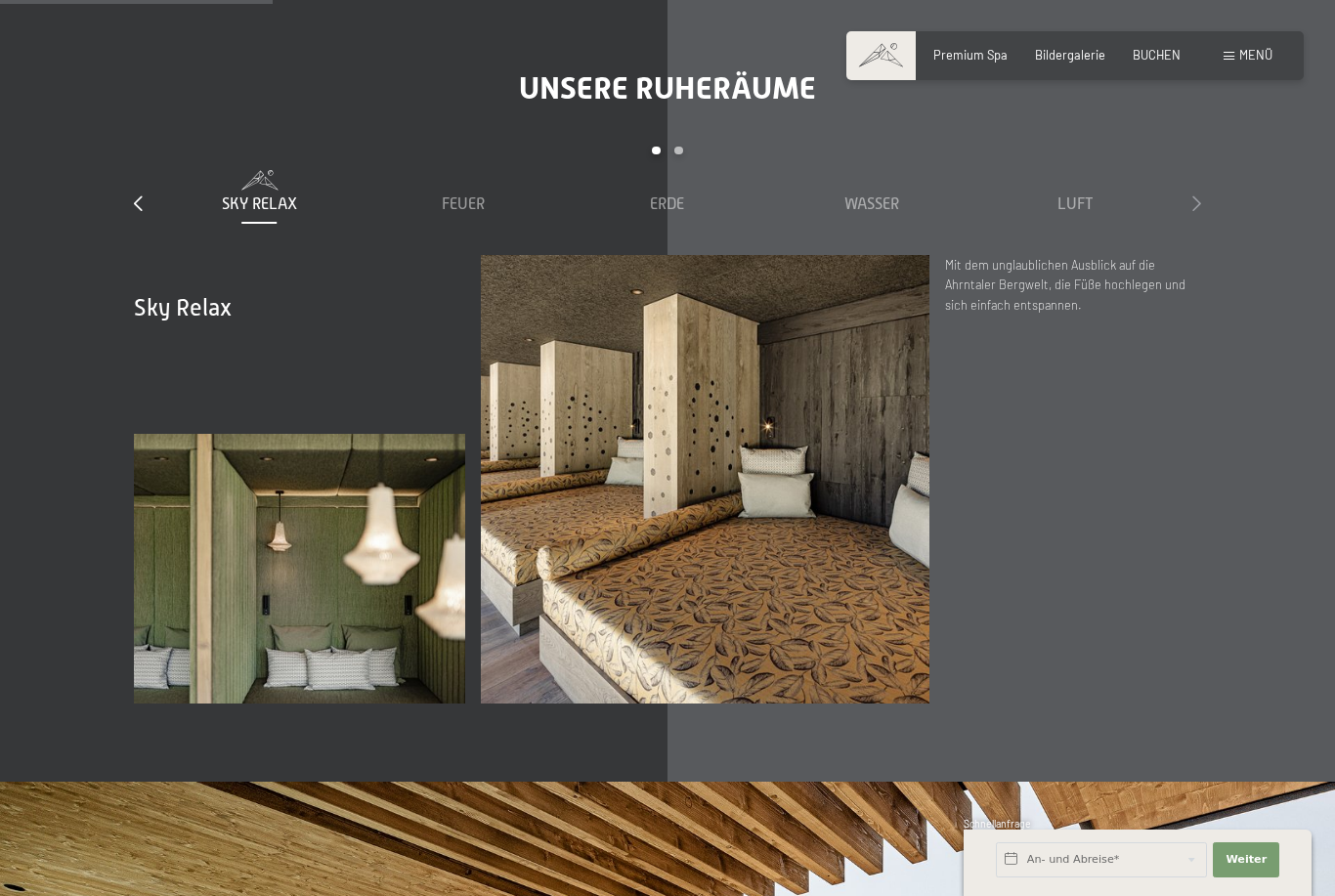
click at [1197, 211] on icon at bounding box center [1196, 203] width 9 height 16
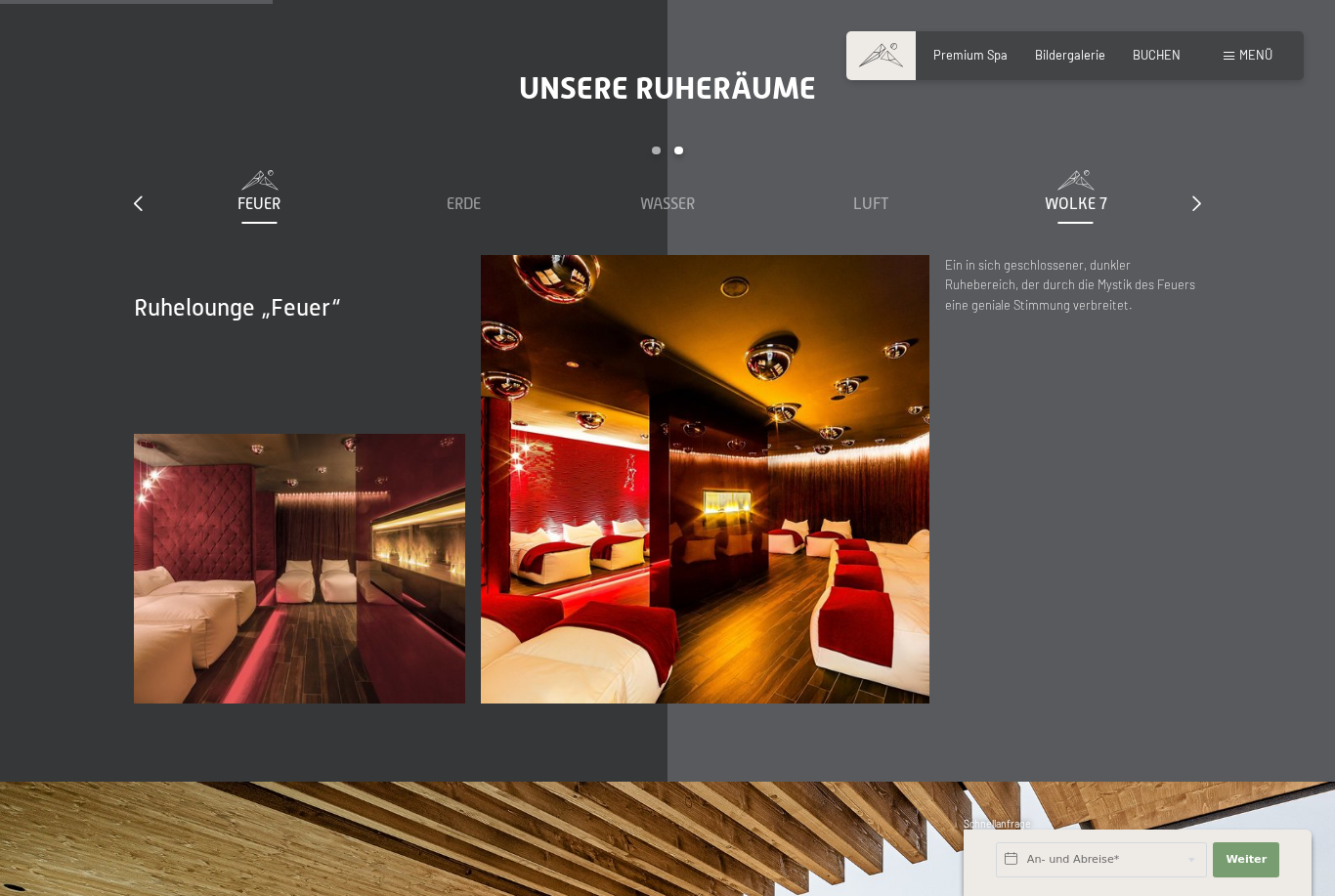
click at [1097, 213] on span "Wolke 7" at bounding box center [1076, 204] width 63 height 18
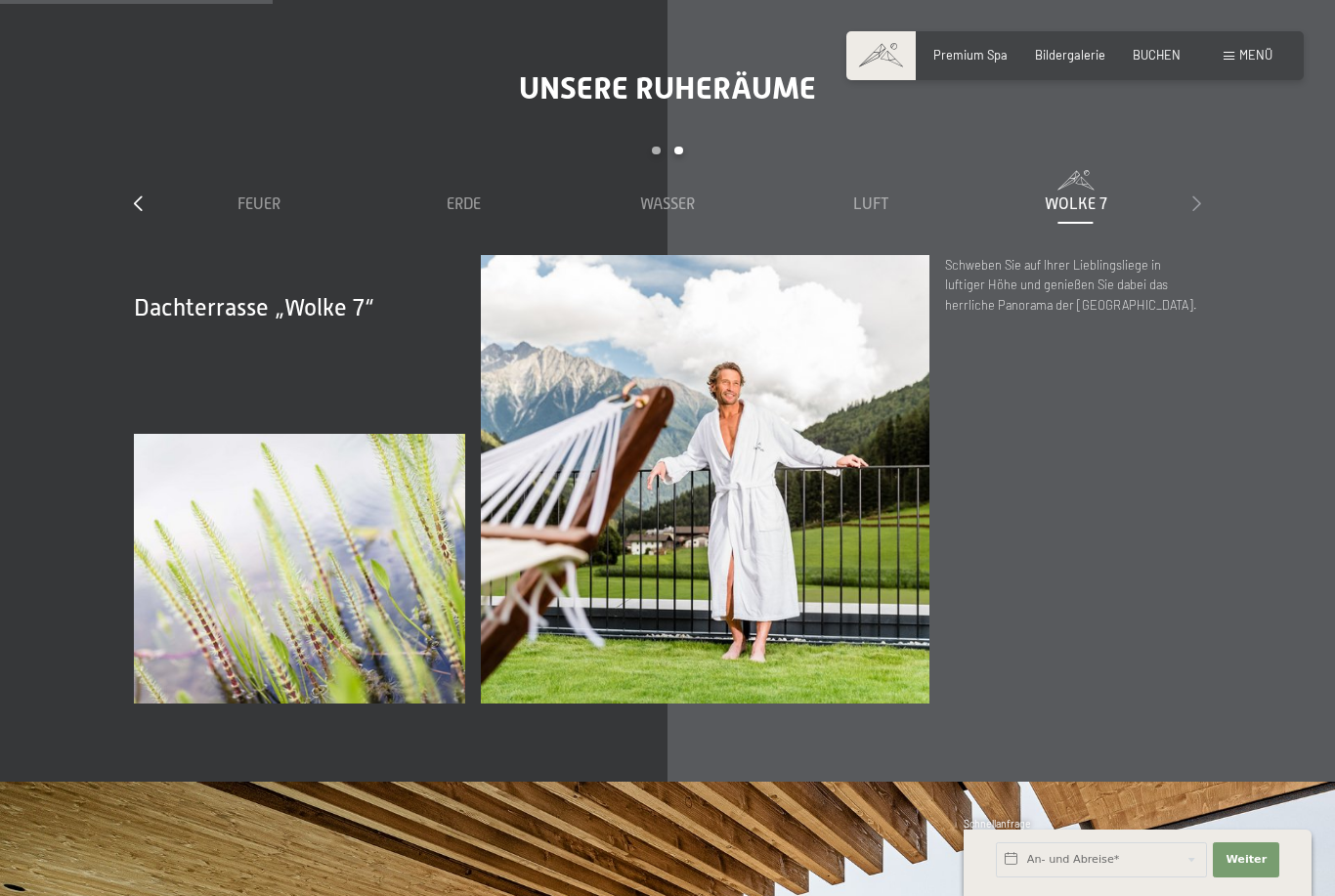
click at [1199, 211] on icon at bounding box center [1196, 203] width 9 height 16
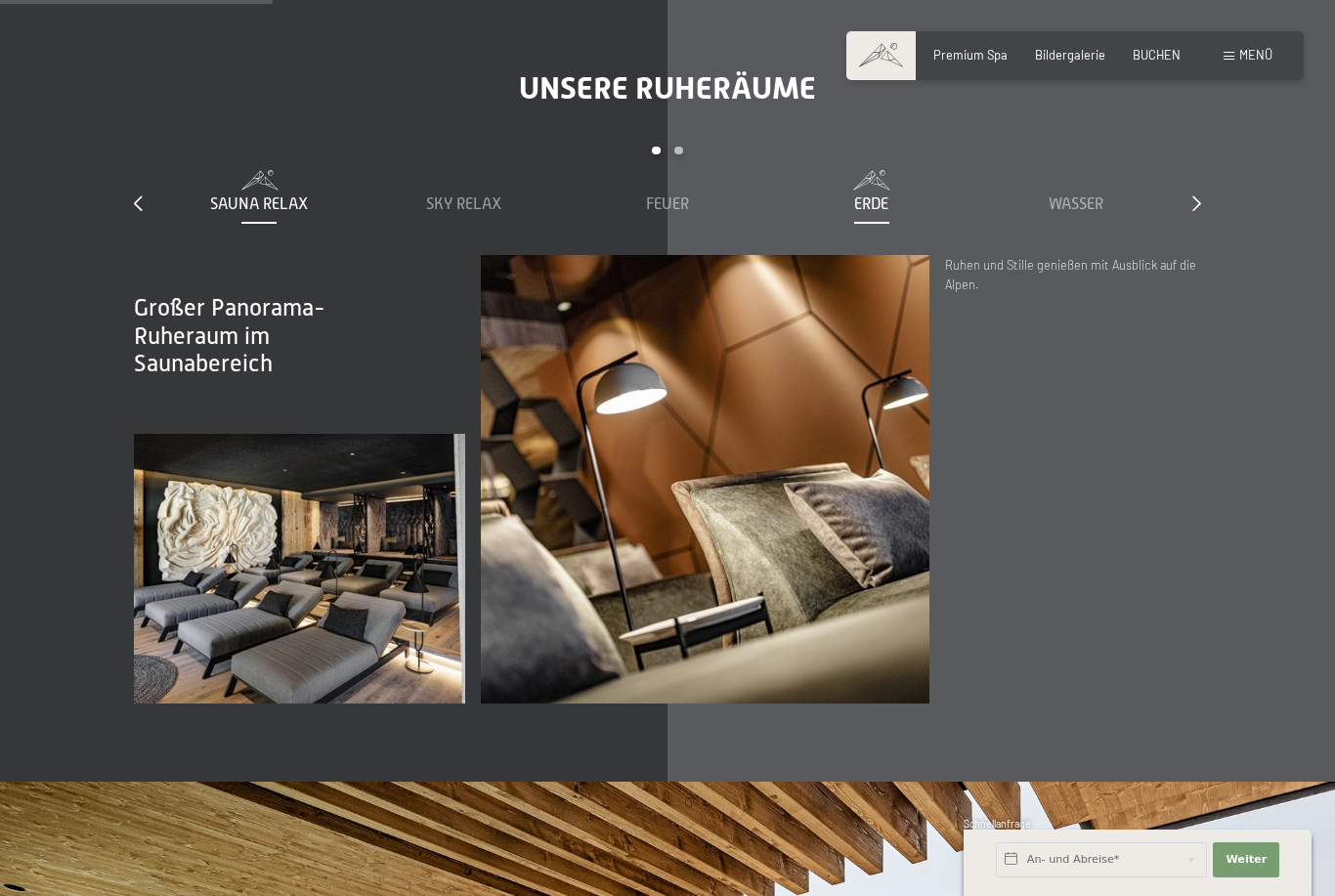
click at [888, 213] on span "Erde" at bounding box center [870, 204] width 34 height 18
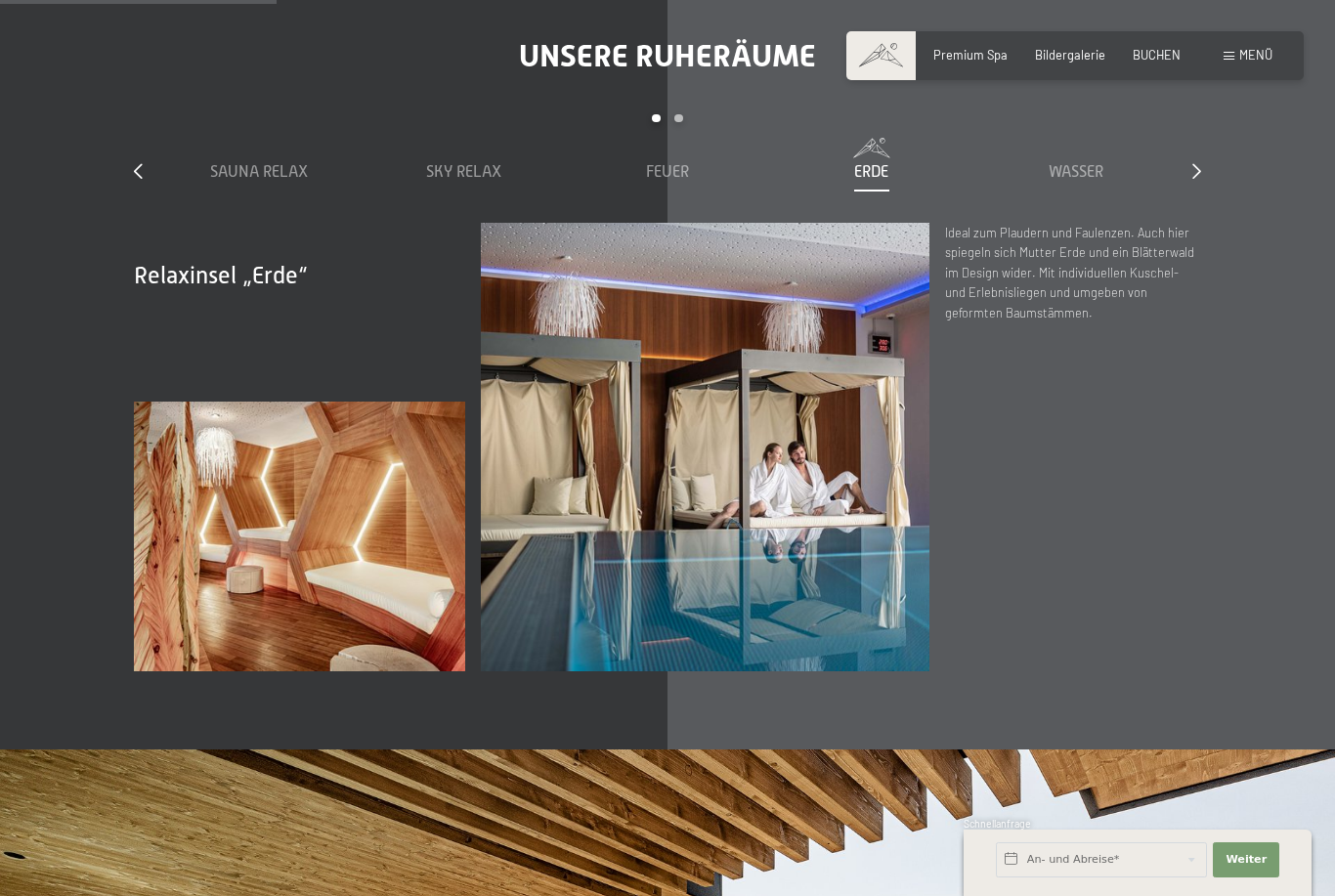
scroll to position [2439, 0]
click at [1193, 182] on div at bounding box center [1196, 171] width 9 height 22
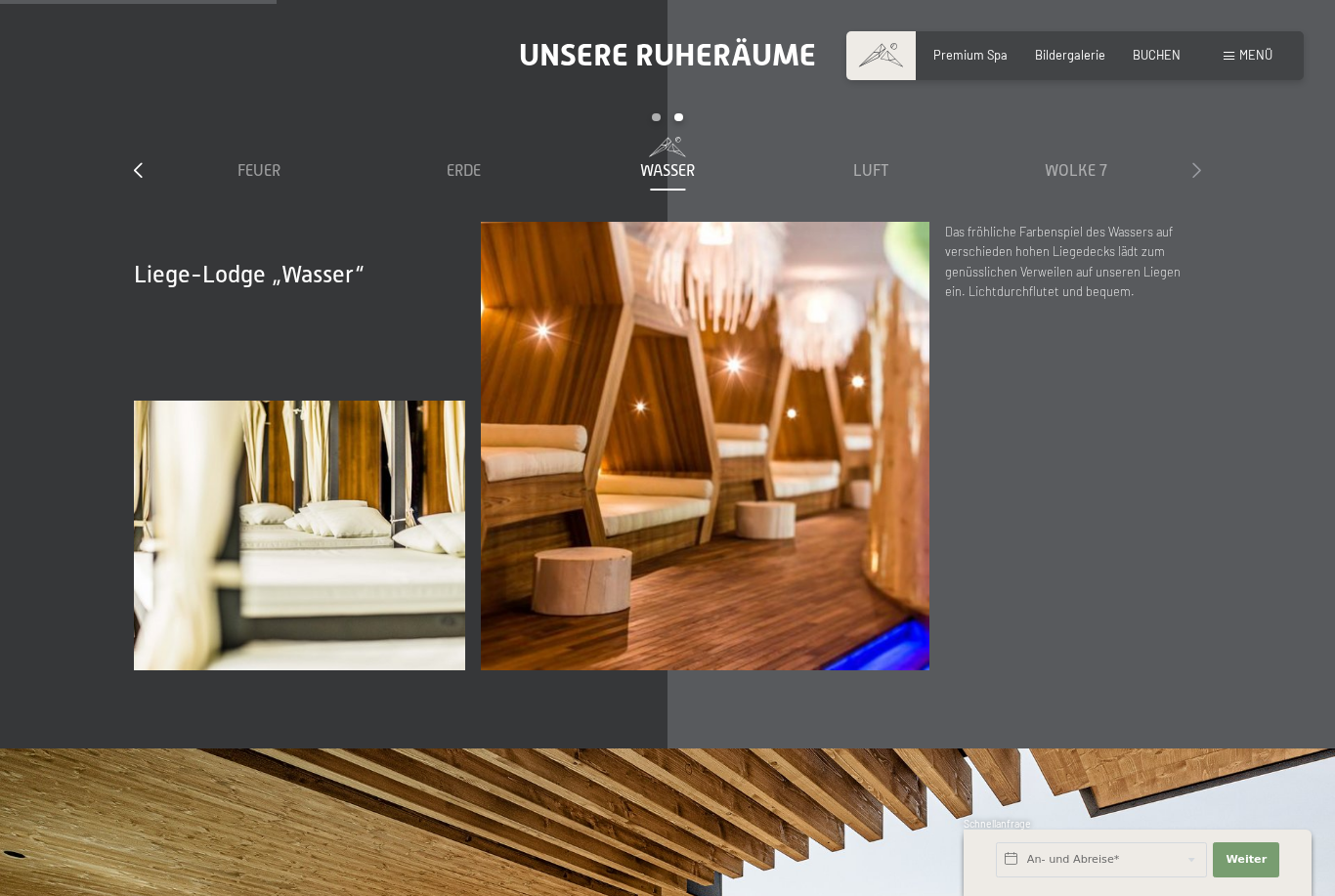
click at [1194, 182] on div at bounding box center [1196, 171] width 9 height 22
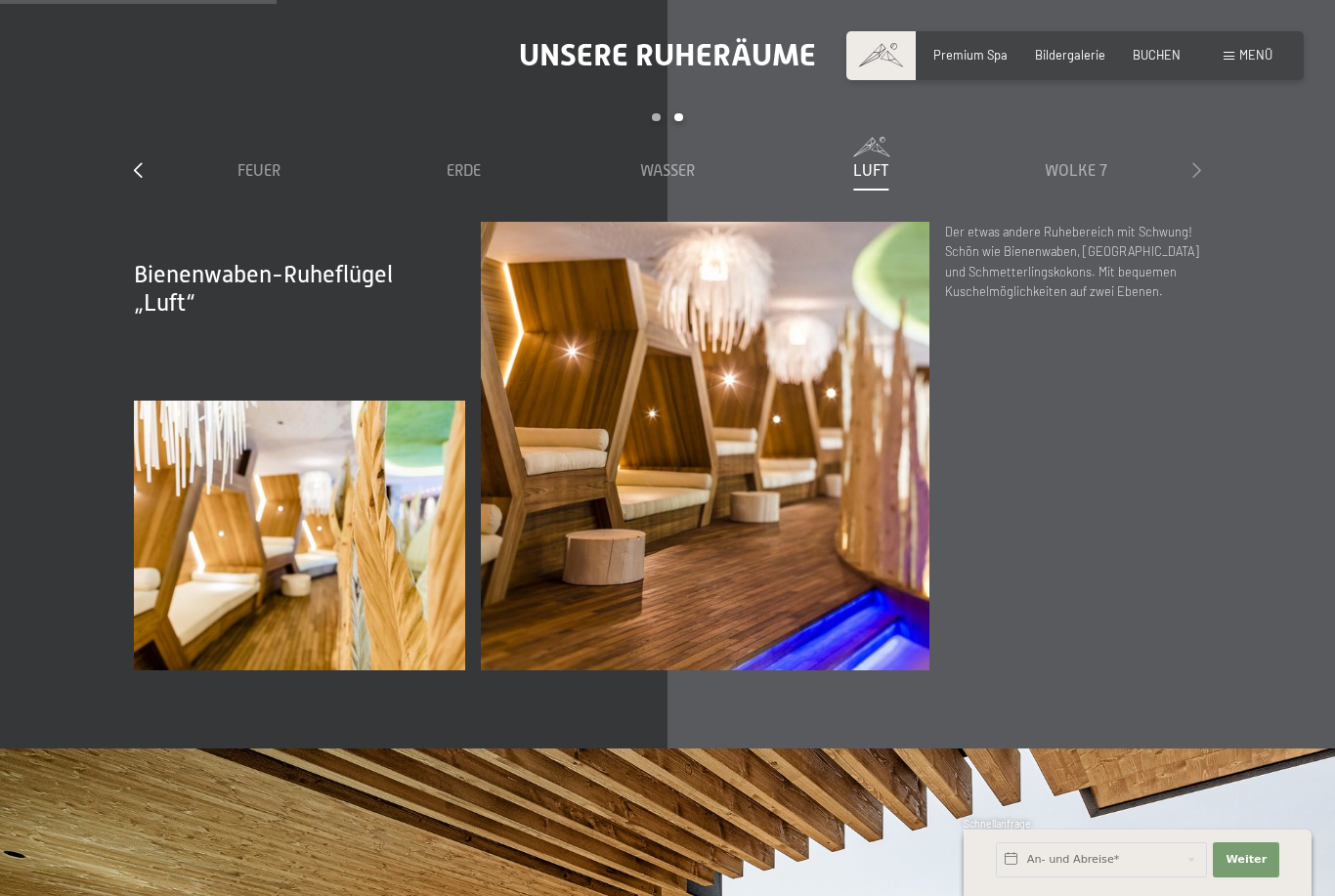
click at [1193, 178] on icon at bounding box center [1196, 170] width 9 height 16
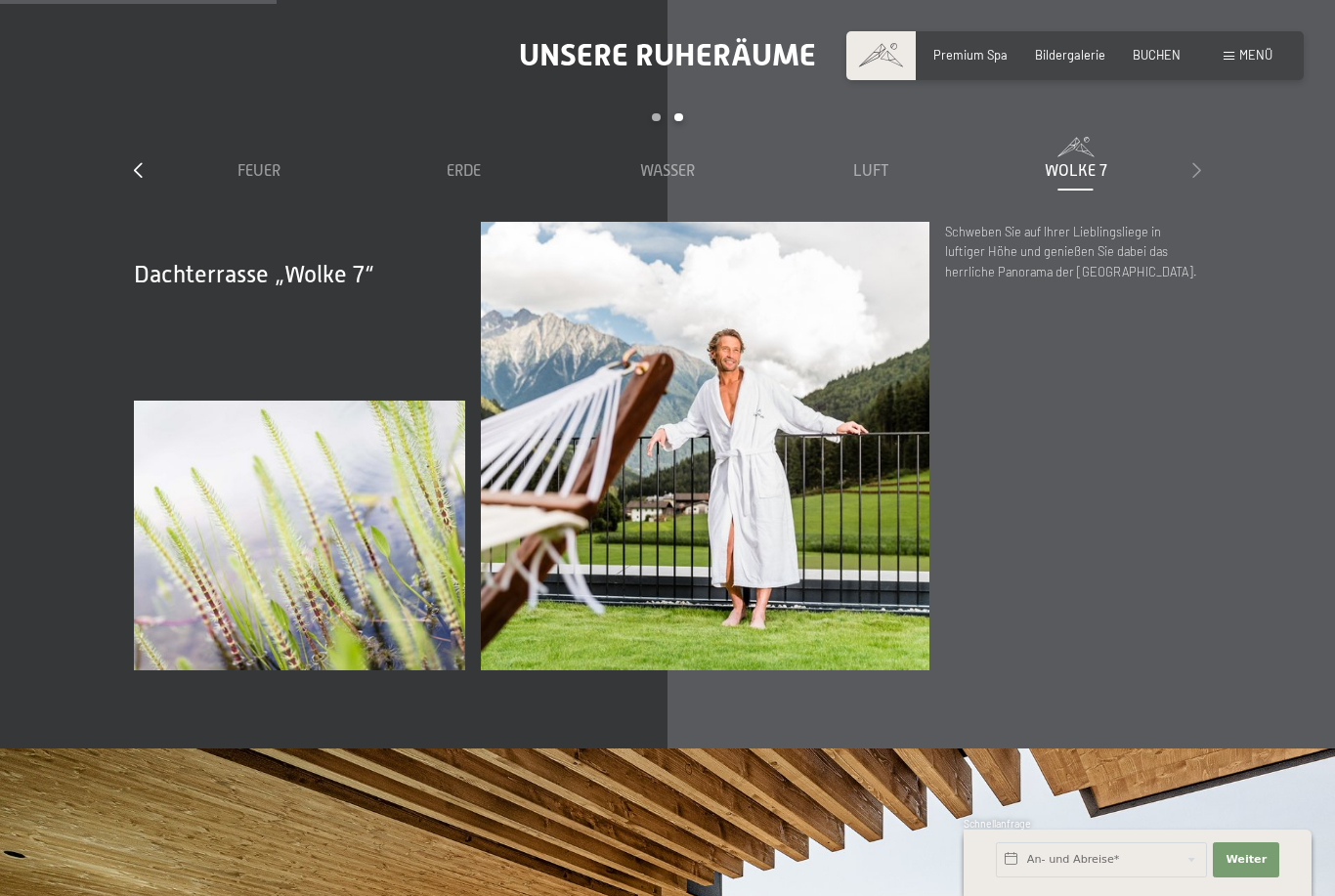
click at [1193, 178] on icon at bounding box center [1196, 170] width 9 height 16
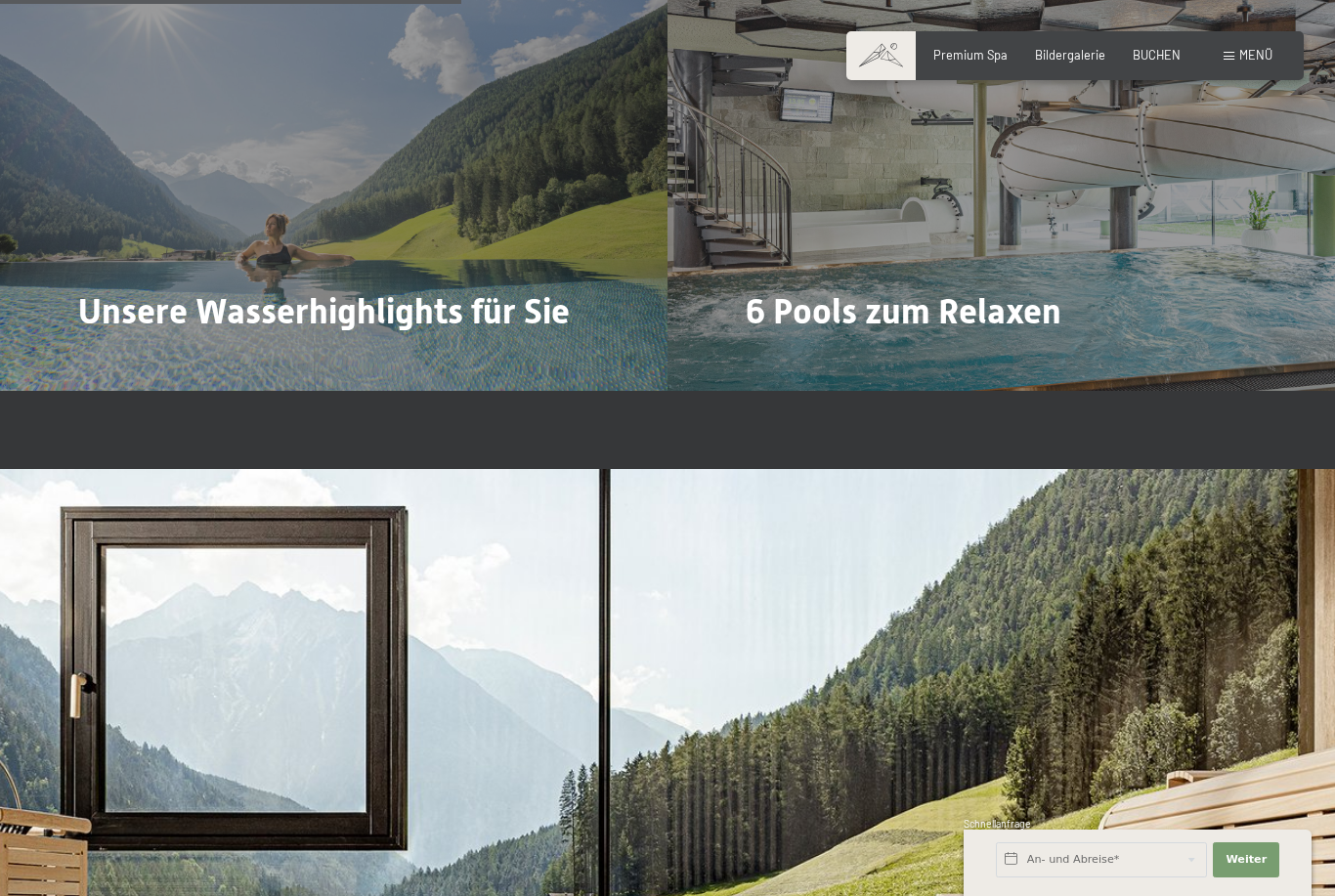
scroll to position [4132, 0]
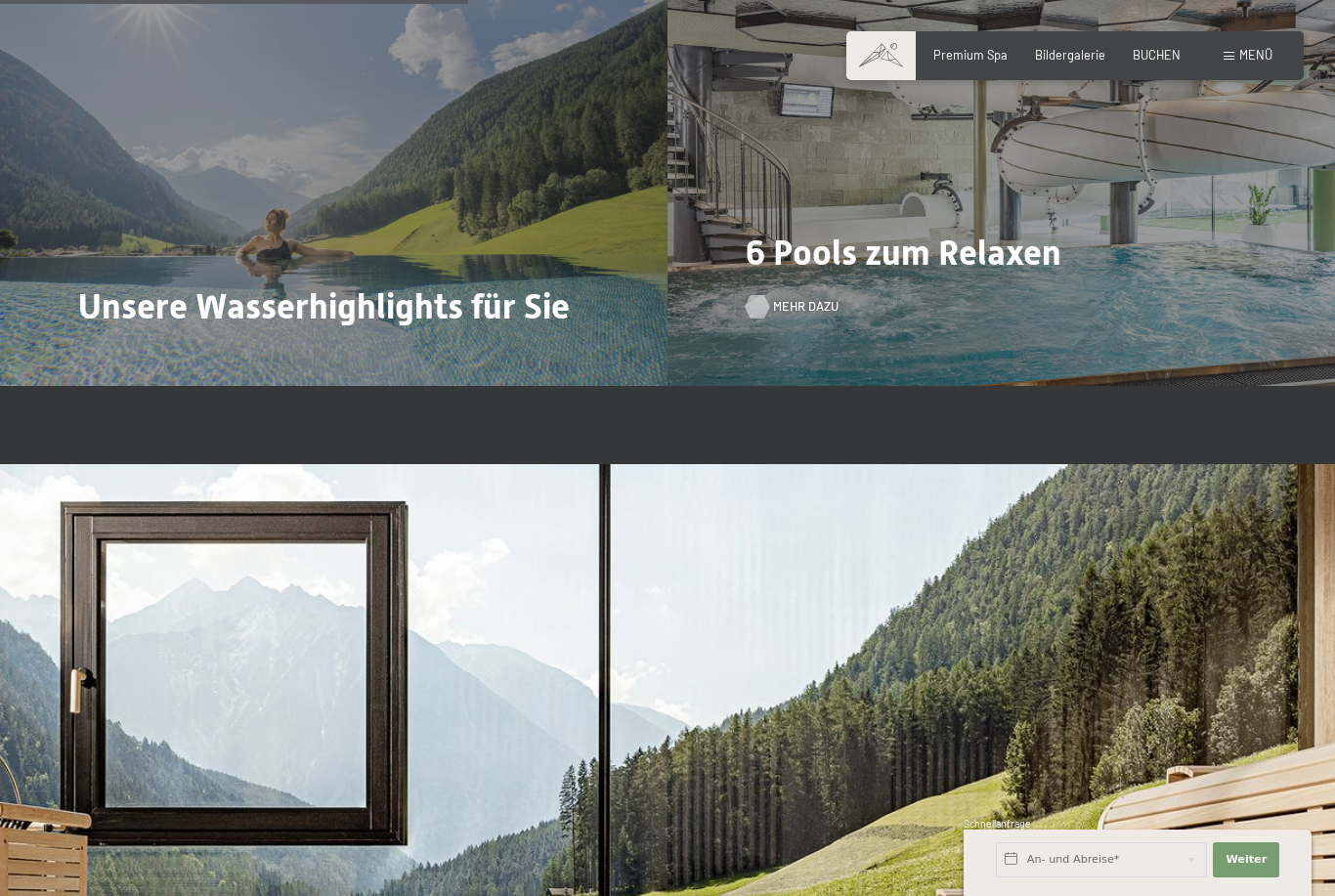
click at [811, 316] on span "Mehr dazu" at bounding box center [805, 307] width 66 height 18
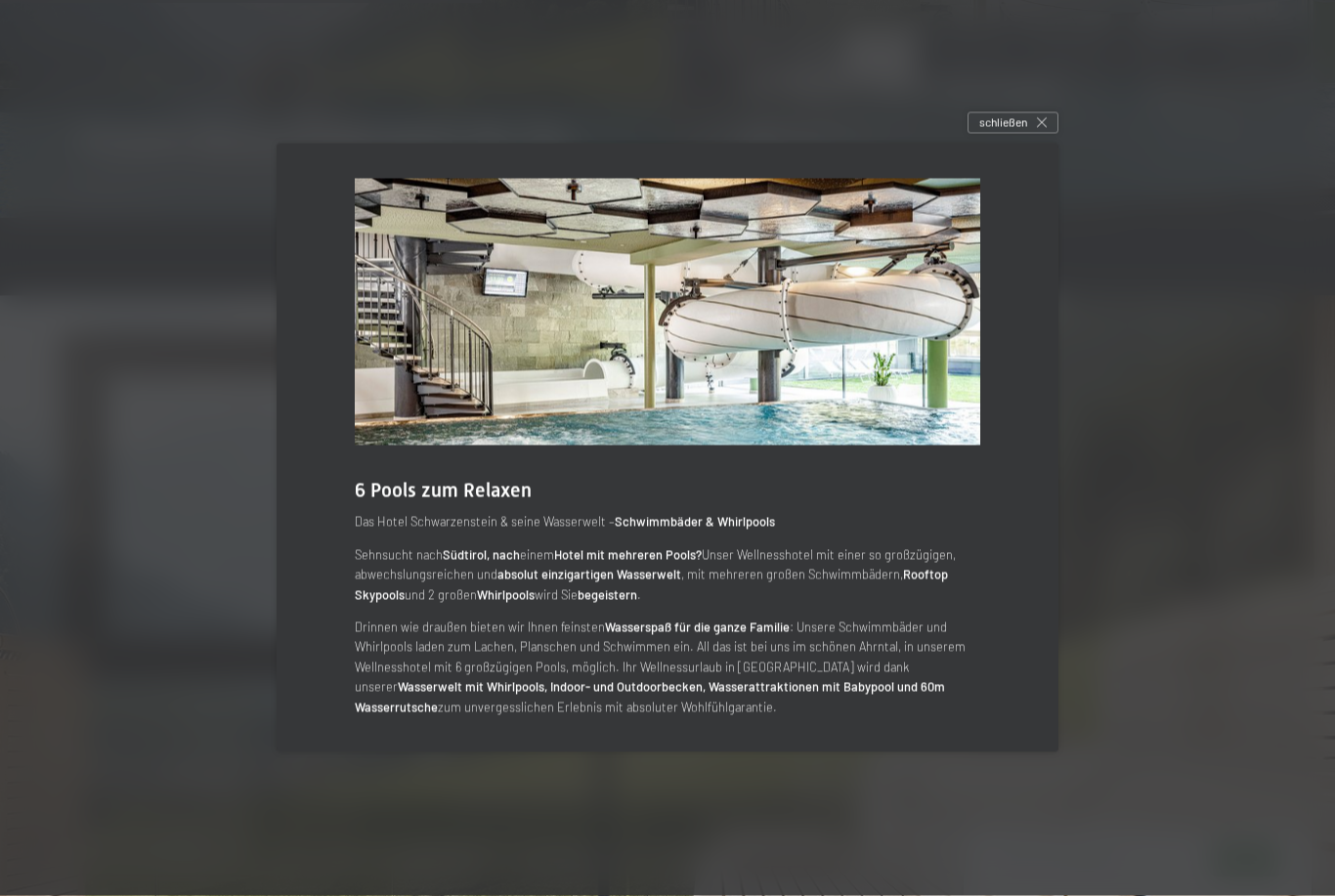
scroll to position [4307, 0]
click at [1047, 134] on div "schließen" at bounding box center [1012, 123] width 91 height 22
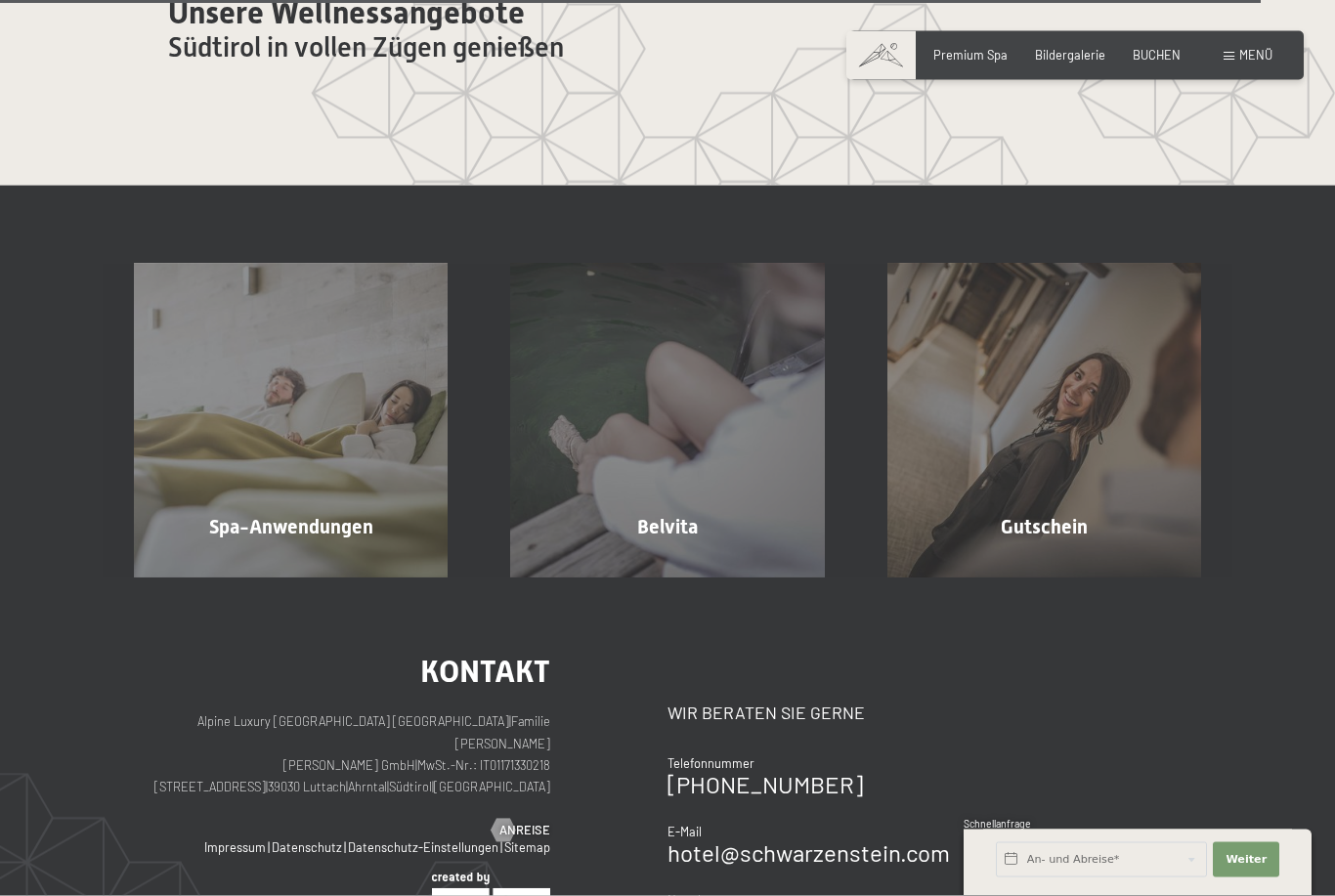
scroll to position [9808, 0]
click at [1253, 47] on span "Menü" at bounding box center [1256, 55] width 33 height 16
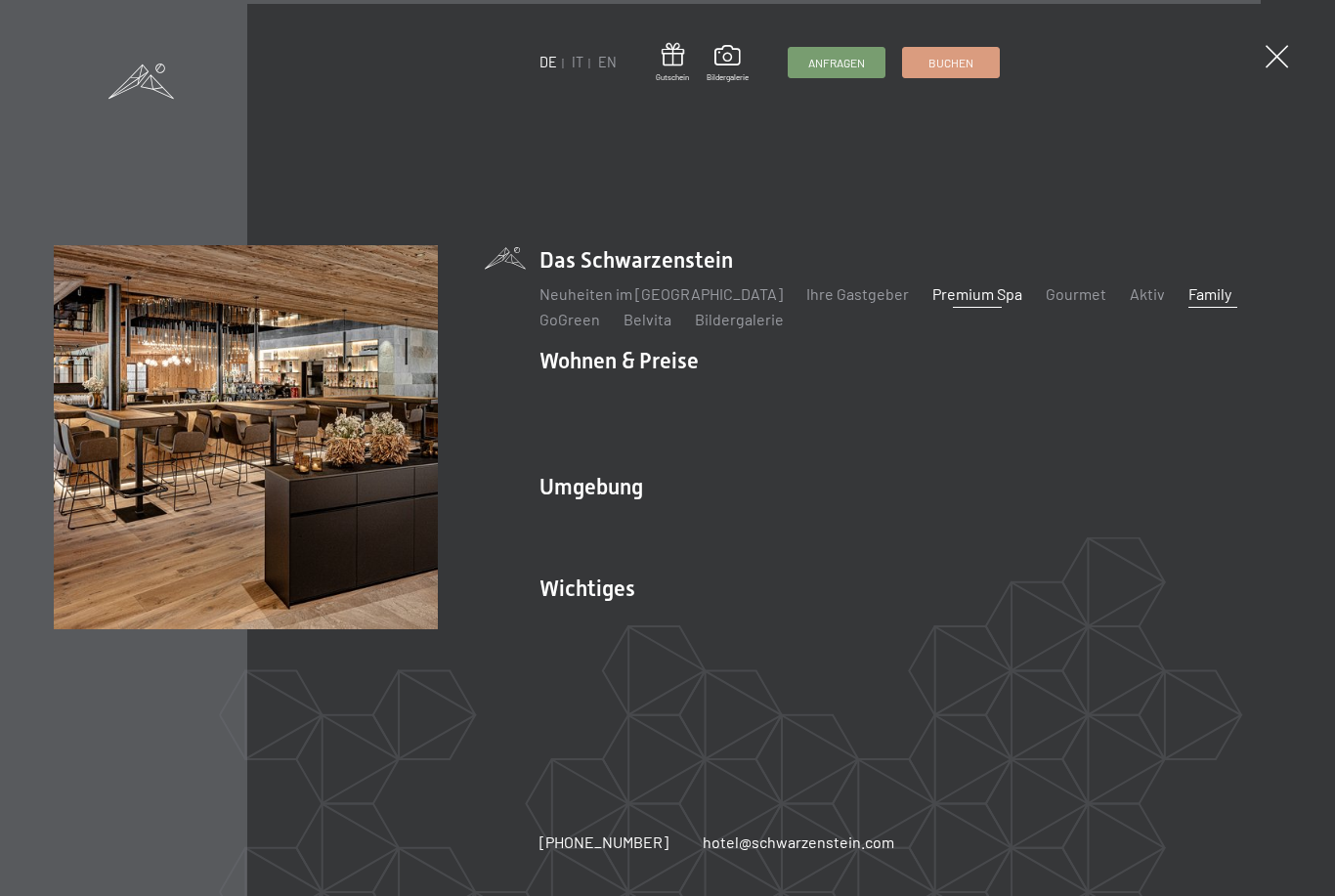
click at [1188, 303] on link "Family" at bounding box center [1210, 293] width 43 height 19
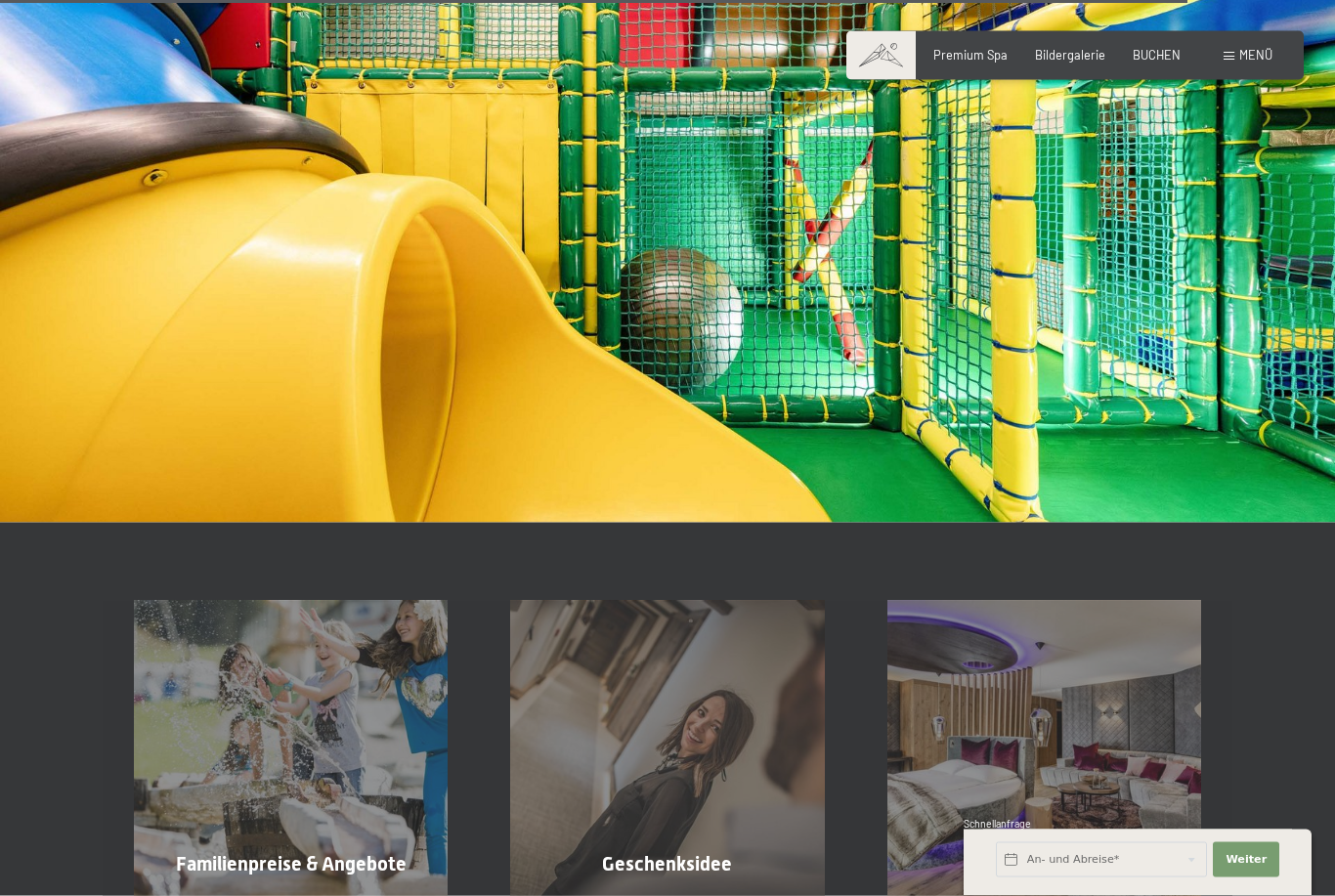
scroll to position [11740, 0]
